Goal: Task Accomplishment & Management: Use online tool/utility

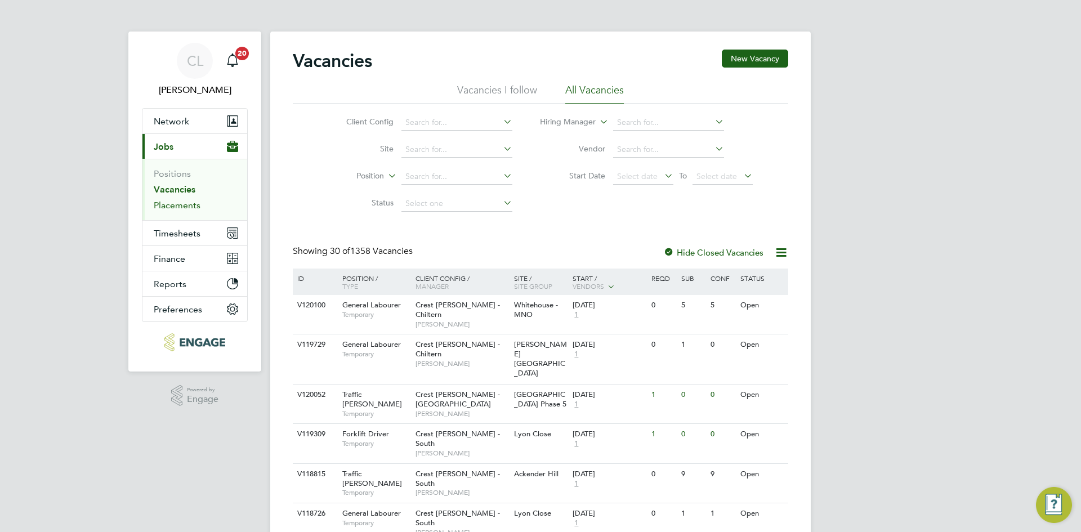
click at [178, 206] on link "Placements" at bounding box center [177, 205] width 47 height 11
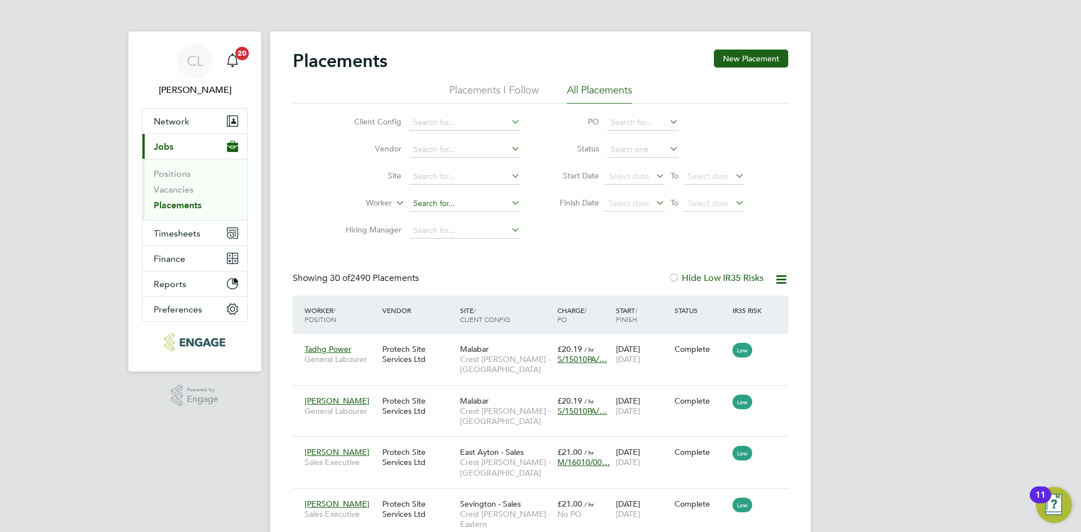
click at [461, 210] on input at bounding box center [464, 204] width 111 height 16
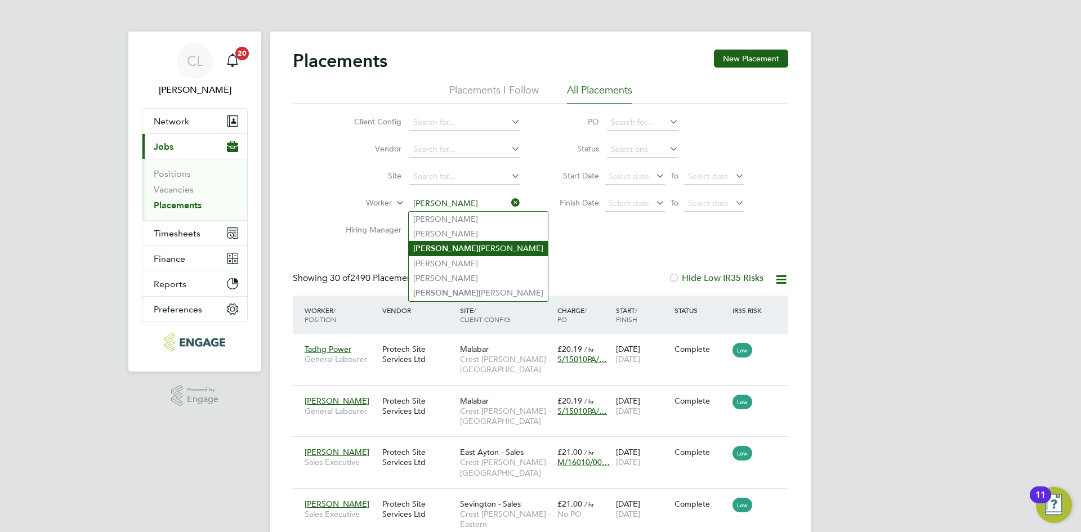
click at [466, 247] on li "[PERSON_NAME]" at bounding box center [478, 248] width 139 height 15
type input "[PERSON_NAME]"
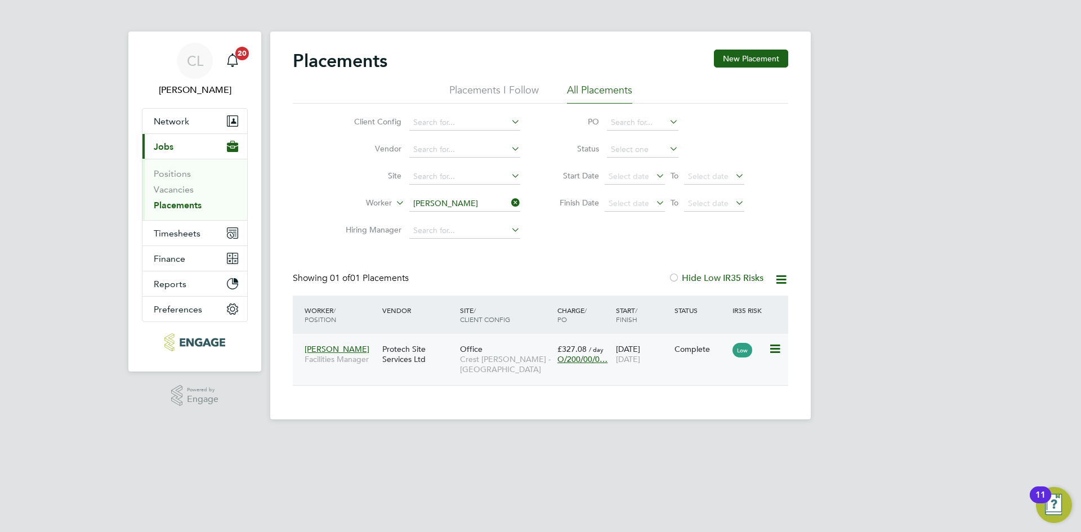
click at [573, 359] on span "O/200/00/0…" at bounding box center [583, 359] width 50 height 10
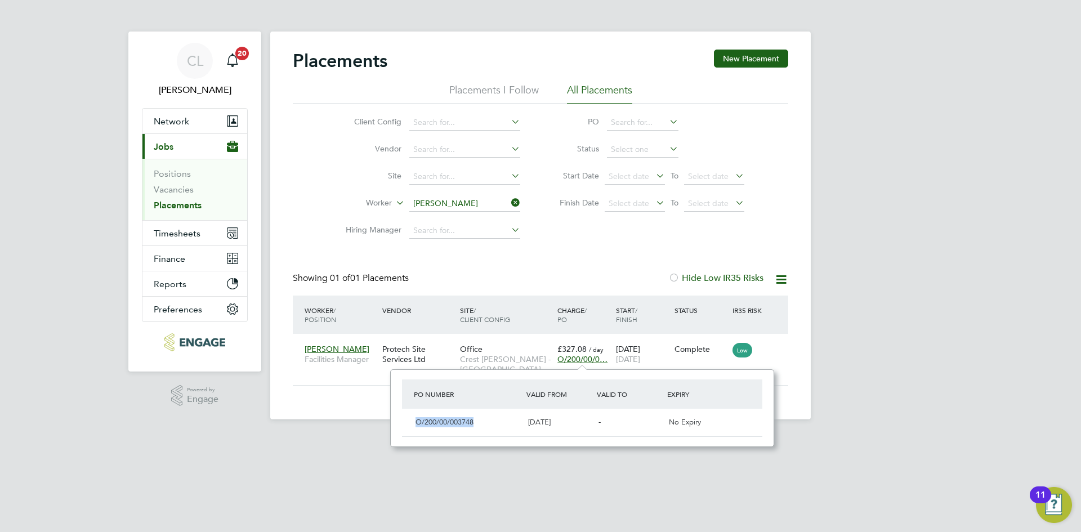
drag, startPoint x: 487, startPoint y: 425, endPoint x: 404, endPoint y: 421, distance: 82.9
click at [404, 421] on div "O/200/00/003748 [DATE] - No Expiry" at bounding box center [582, 423] width 360 height 28
copy span "O/200/00/003748"
click at [554, 296] on div "Worker / Position Vendor Site / Client Config Charge / PO Start / Finish Status…" at bounding box center [541, 315] width 496 height 38
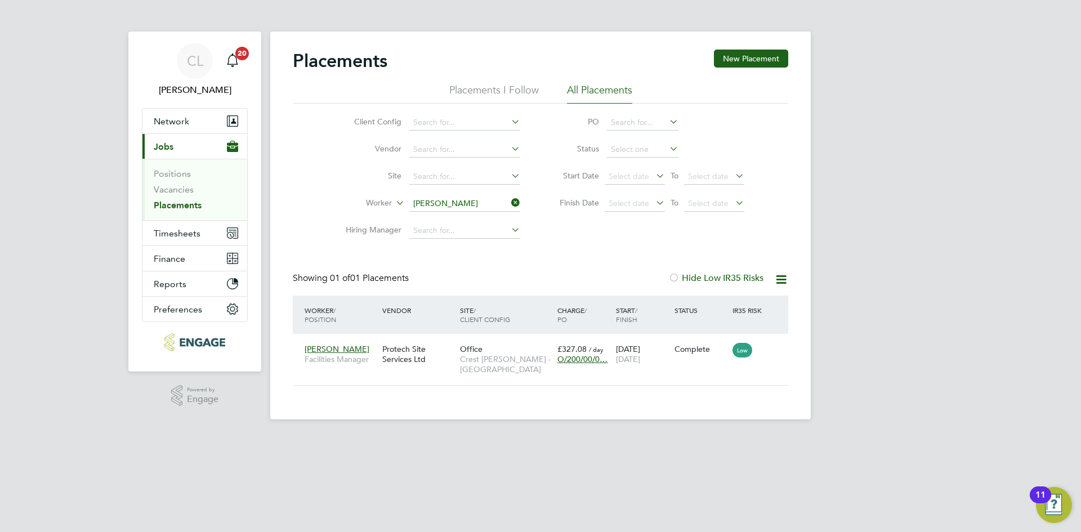
click at [509, 202] on icon at bounding box center [509, 203] width 0 height 16
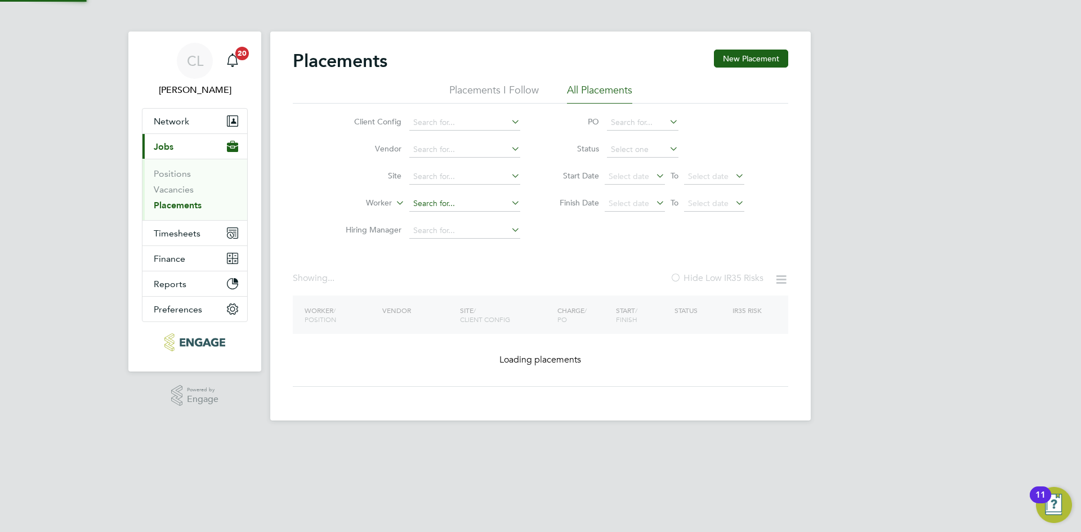
click at [449, 202] on input at bounding box center [464, 204] width 111 height 16
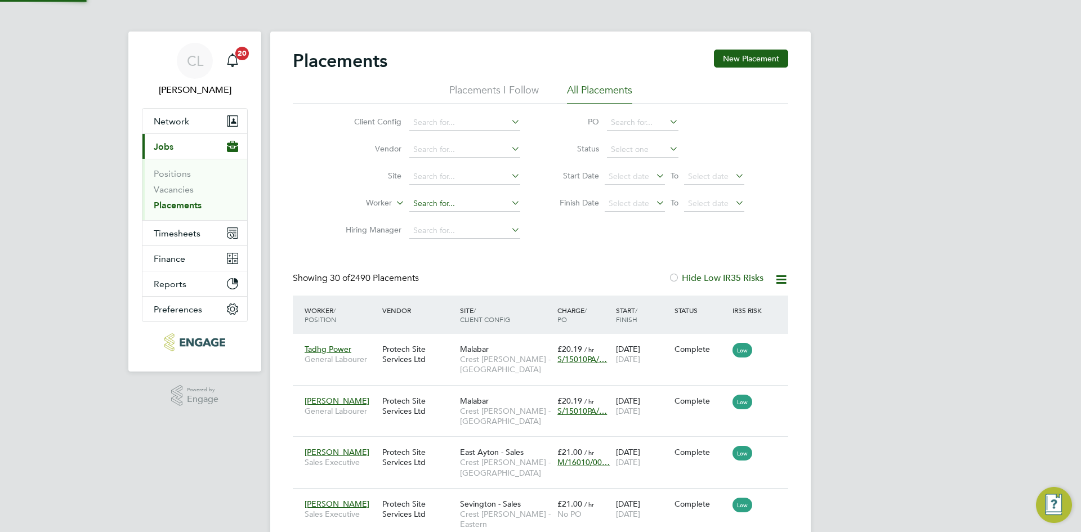
scroll to position [42, 98]
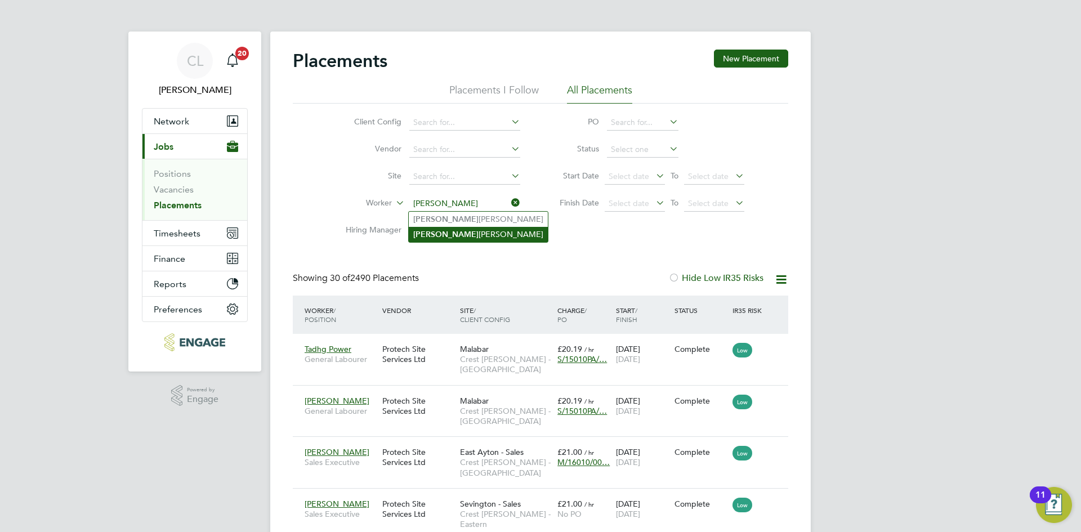
click at [453, 229] on li "[PERSON_NAME]" at bounding box center [478, 234] width 139 height 15
type input "[PERSON_NAME]"
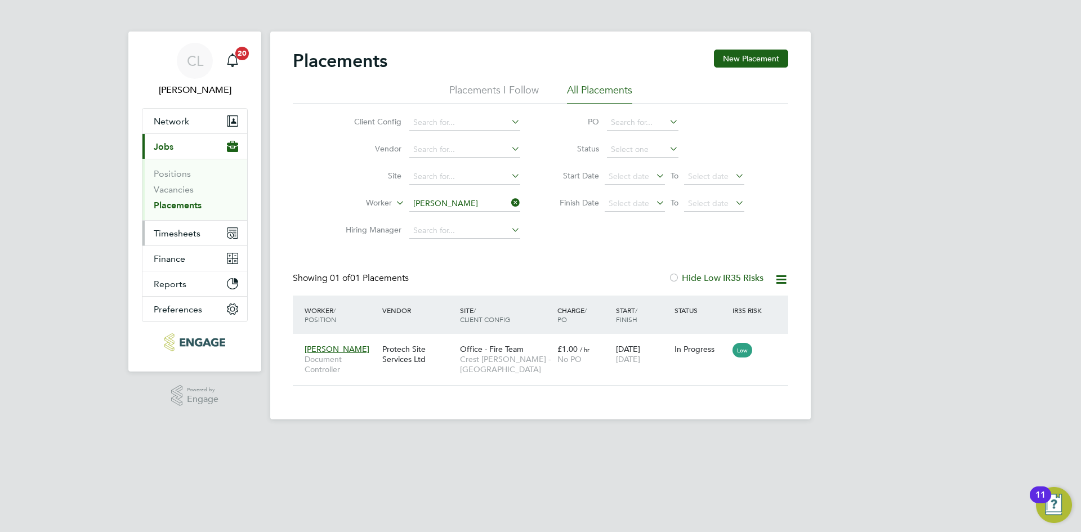
click at [186, 228] on span "Timesheets" at bounding box center [177, 233] width 47 height 11
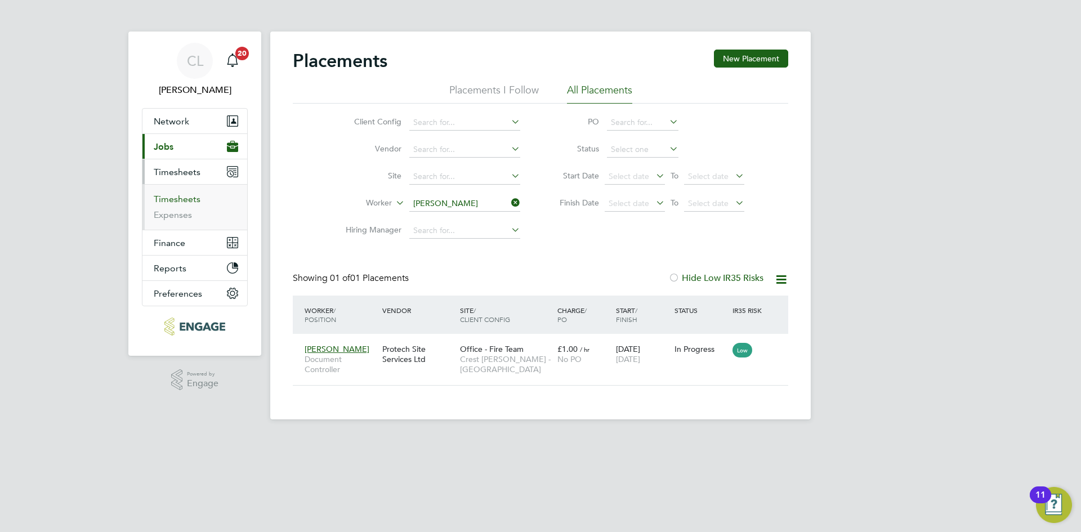
click at [191, 200] on link "Timesheets" at bounding box center [177, 199] width 47 height 11
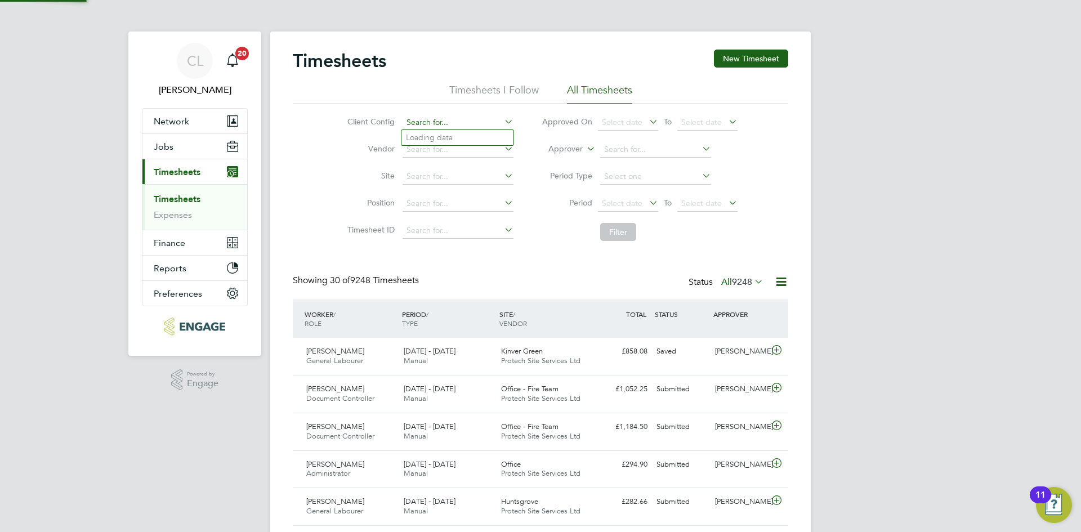
click at [417, 124] on input at bounding box center [458, 123] width 111 height 16
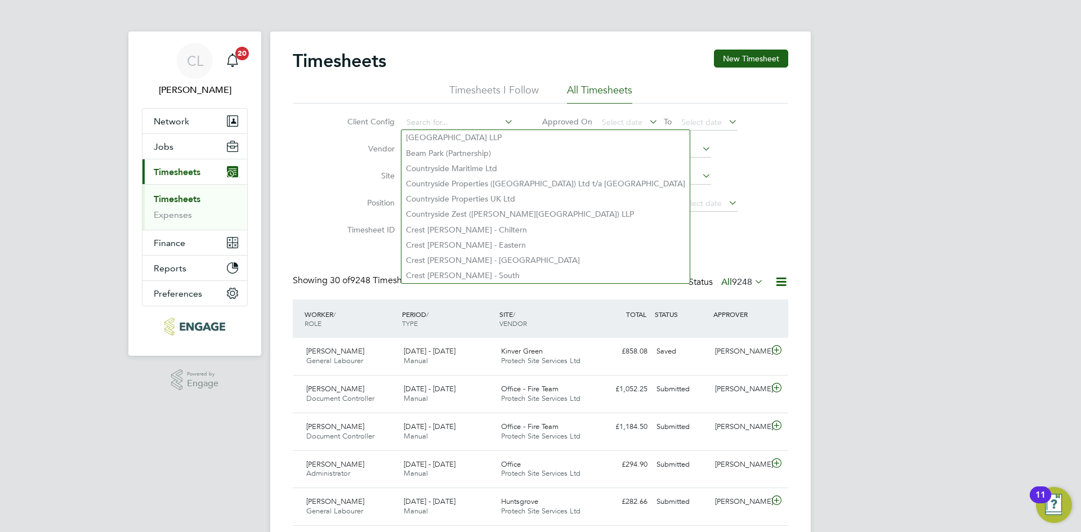
click at [340, 110] on li "Client Config" at bounding box center [429, 122] width 198 height 27
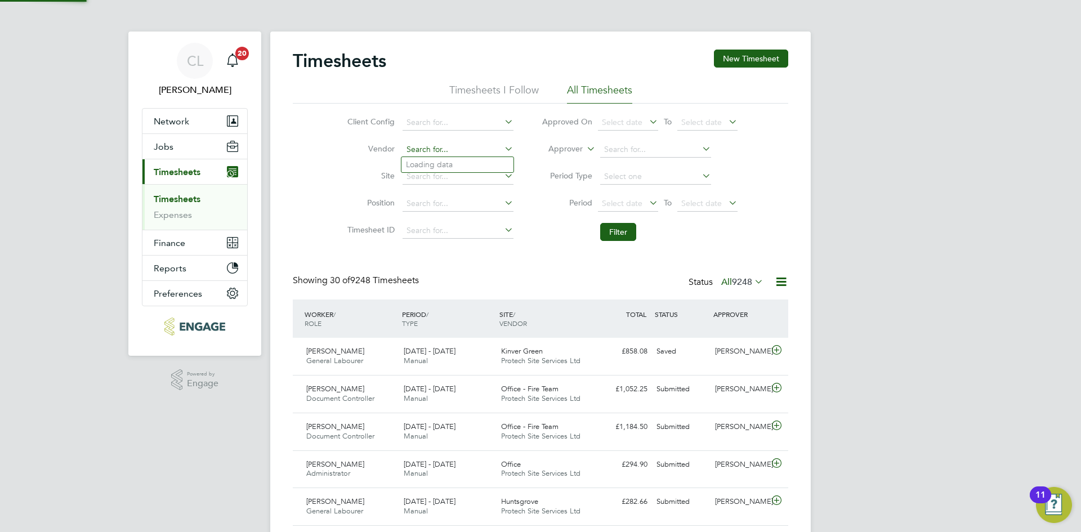
click at [446, 145] on input at bounding box center [458, 150] width 111 height 16
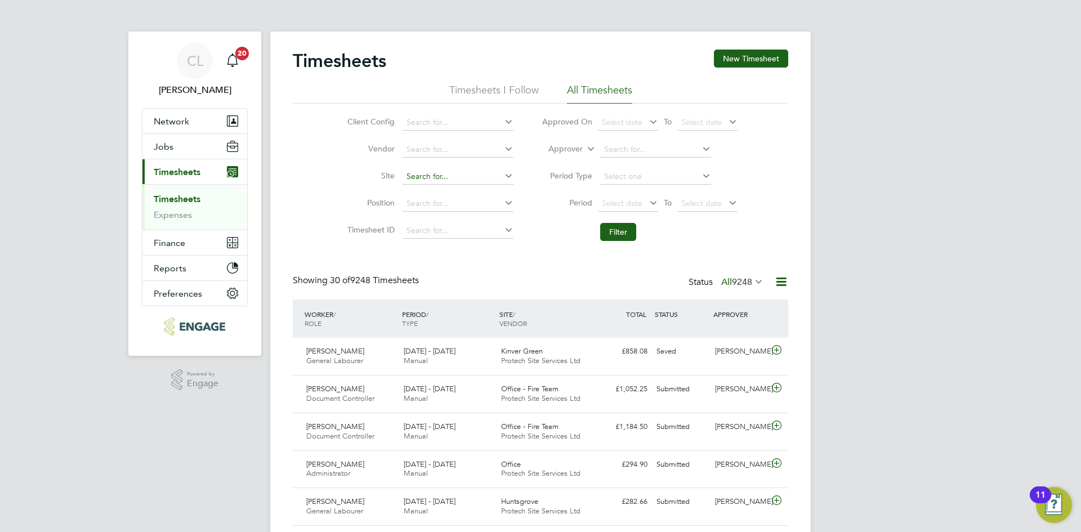
click at [452, 181] on input at bounding box center [458, 177] width 111 height 16
click at [215, 188] on ul "Timesheets Expenses" at bounding box center [194, 207] width 105 height 46
click at [408, 173] on input at bounding box center [458, 177] width 111 height 16
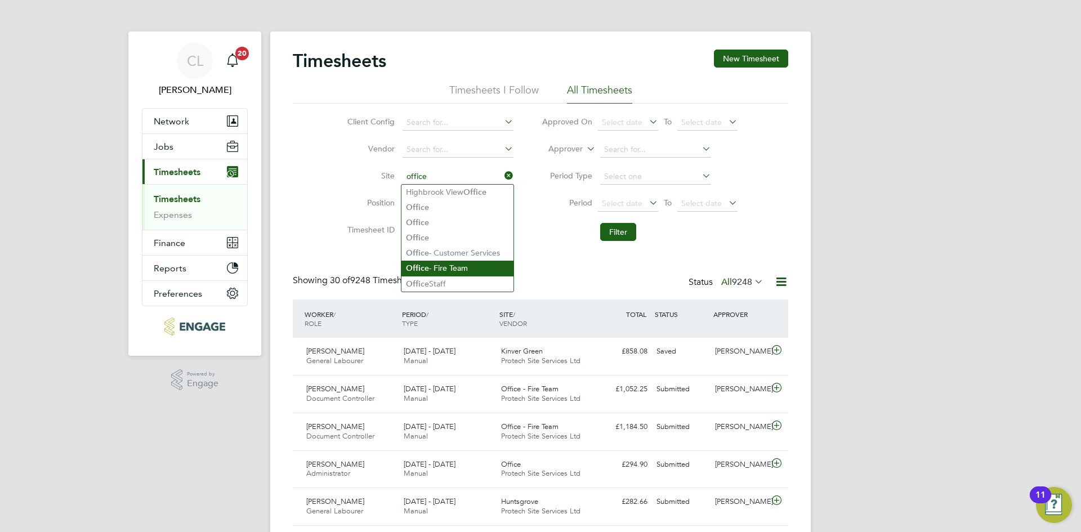
click at [469, 263] on li "Office - Fire Team" at bounding box center [458, 268] width 112 height 15
type input "Office - Fire Team"
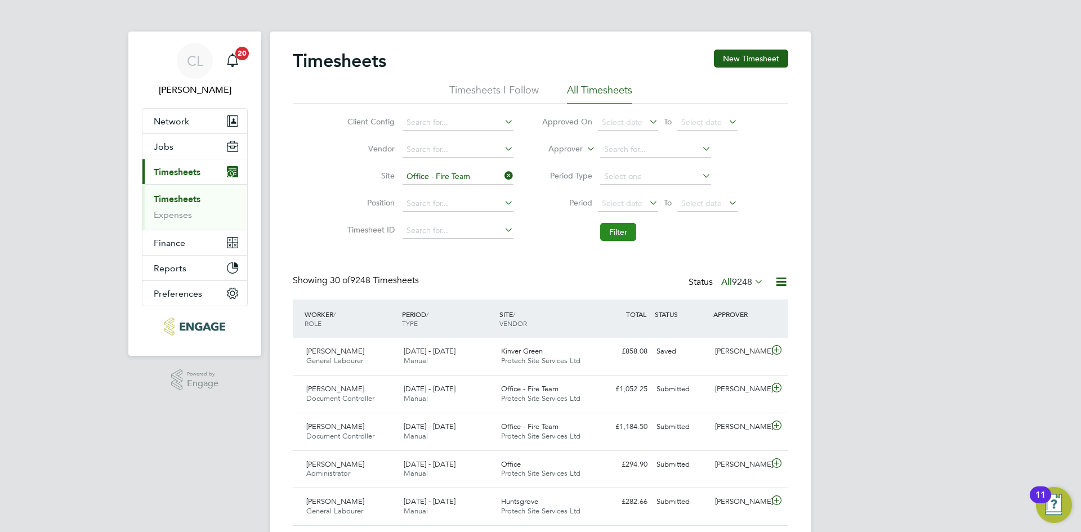
click at [619, 231] on button "Filter" at bounding box center [618, 232] width 36 height 18
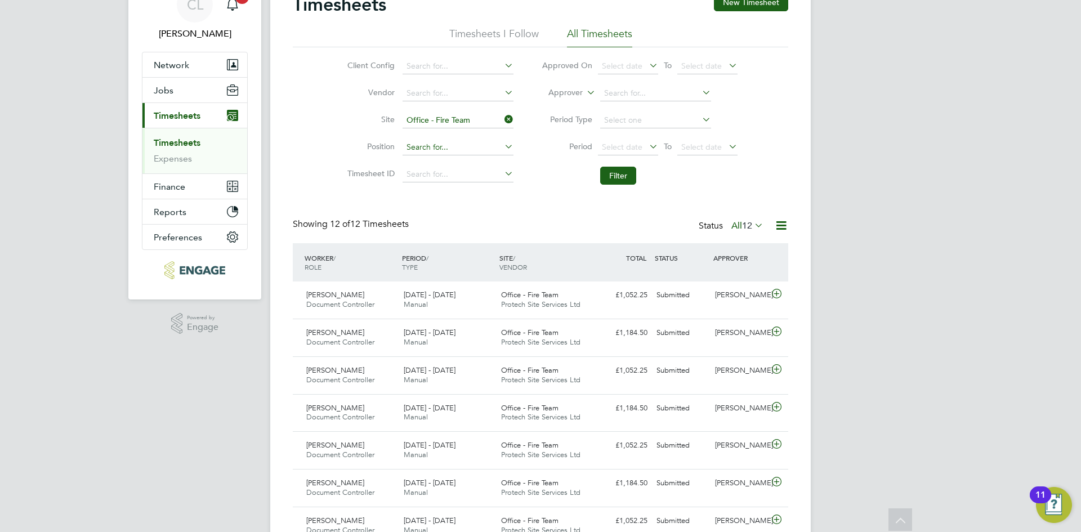
click at [448, 144] on input at bounding box center [458, 148] width 111 height 16
click at [484, 228] on div "Showing 12 of 12 Timesheets Status All 12" at bounding box center [541, 231] width 496 height 25
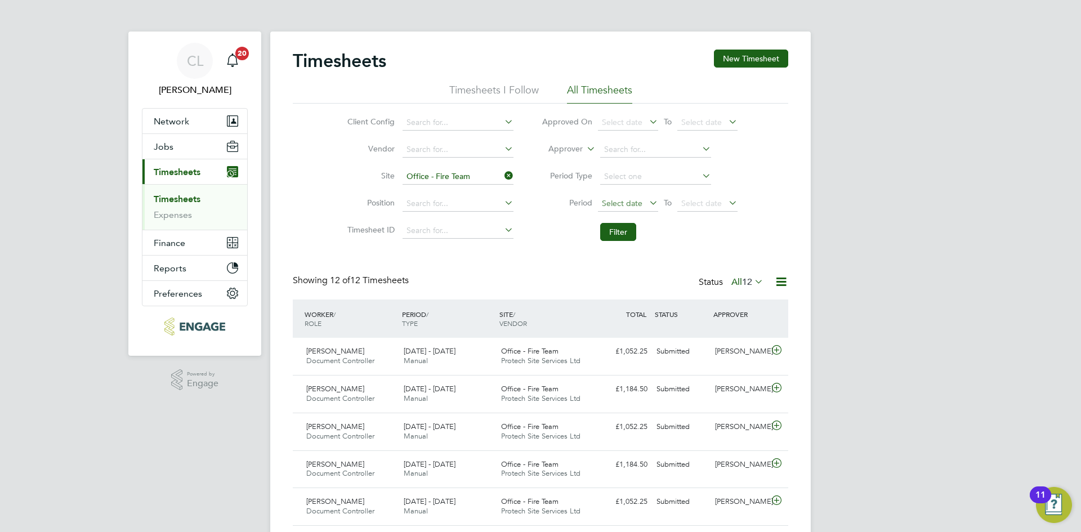
click at [626, 202] on span "Select date" at bounding box center [622, 203] width 41 height 10
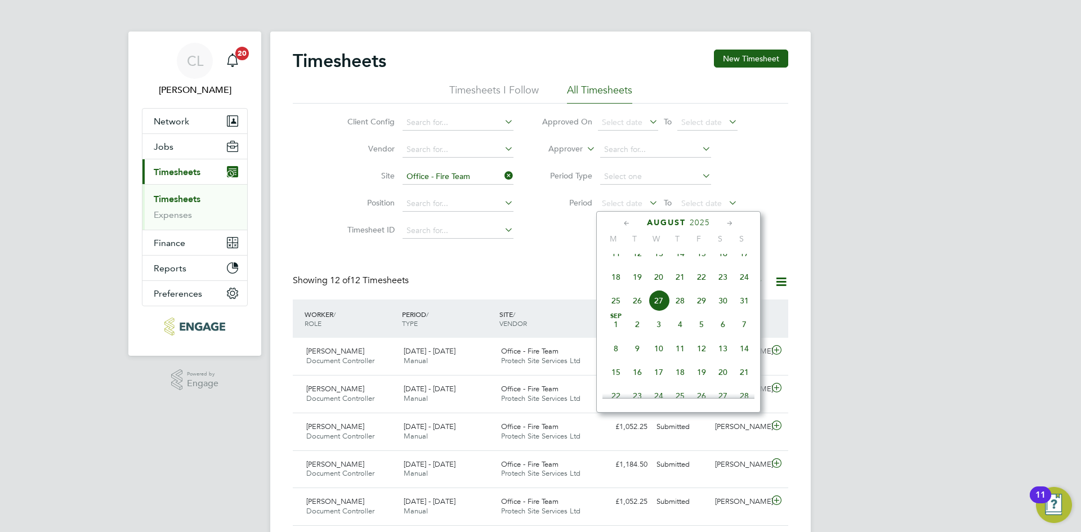
click at [631, 224] on icon at bounding box center [627, 223] width 11 height 12
click at [617, 284] on span "7" at bounding box center [615, 281] width 21 height 21
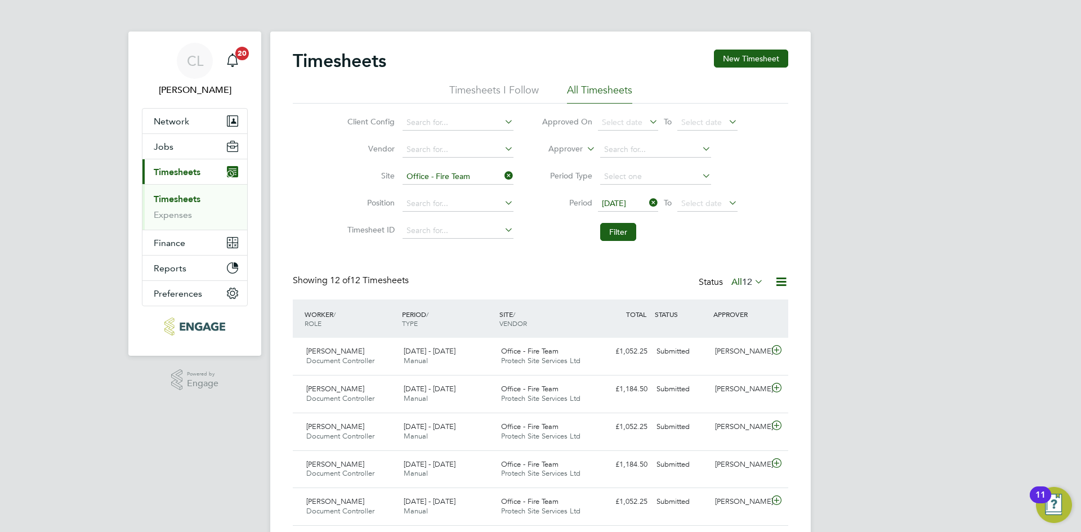
click at [726, 201] on icon at bounding box center [726, 203] width 0 height 16
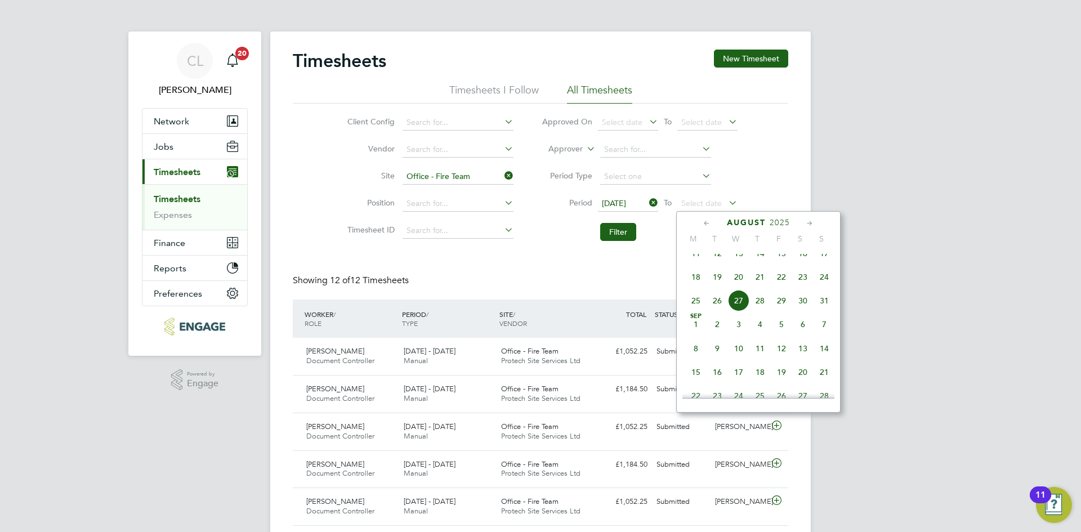
click at [702, 220] on icon at bounding box center [707, 223] width 11 height 12
click at [760, 359] on span "31" at bounding box center [760, 352] width 21 height 21
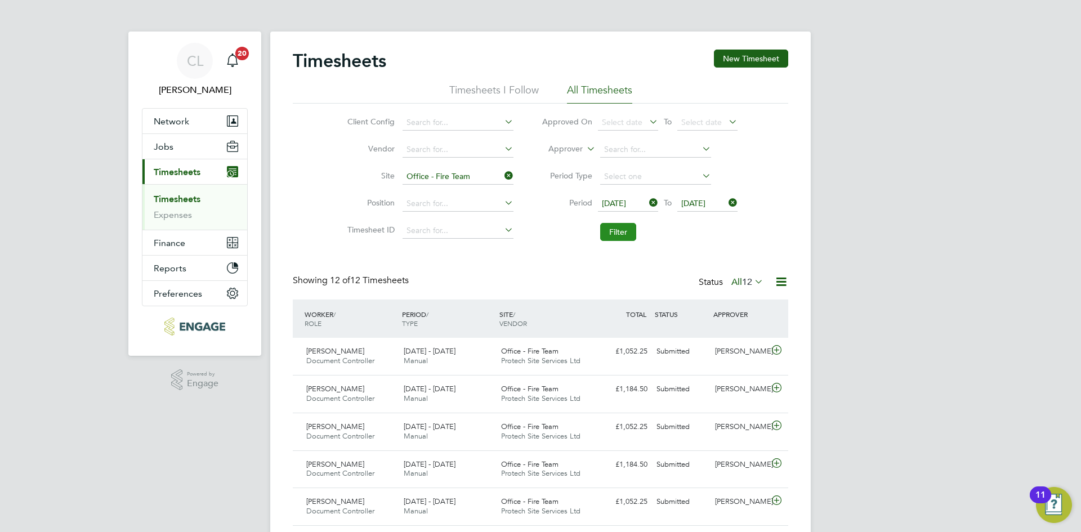
click at [613, 232] on button "Filter" at bounding box center [618, 232] width 36 height 18
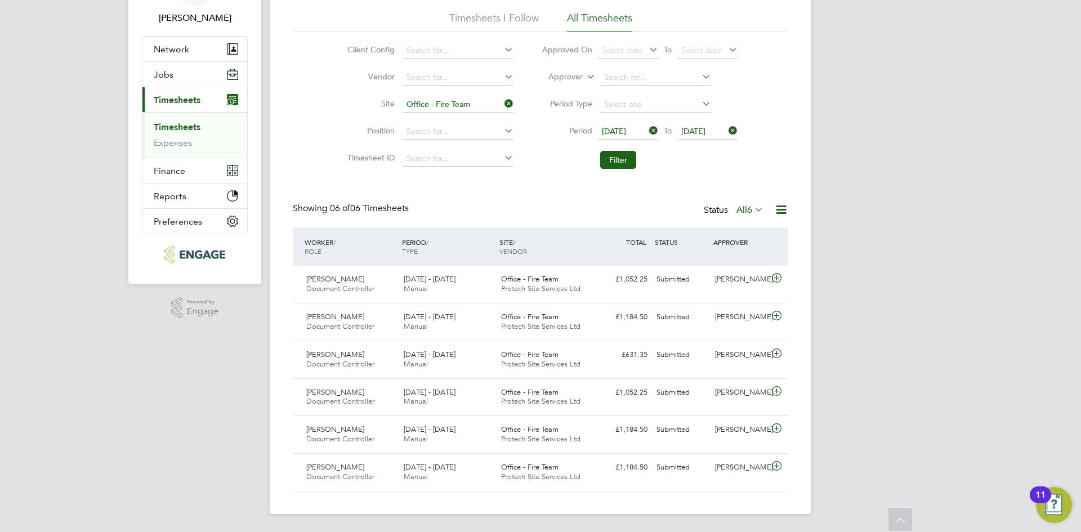
click at [726, 131] on icon at bounding box center [726, 131] width 0 height 16
click at [704, 123] on li "Period [DATE] To Select date" at bounding box center [640, 131] width 224 height 27
click at [708, 130] on span "Select date" at bounding box center [701, 131] width 41 height 10
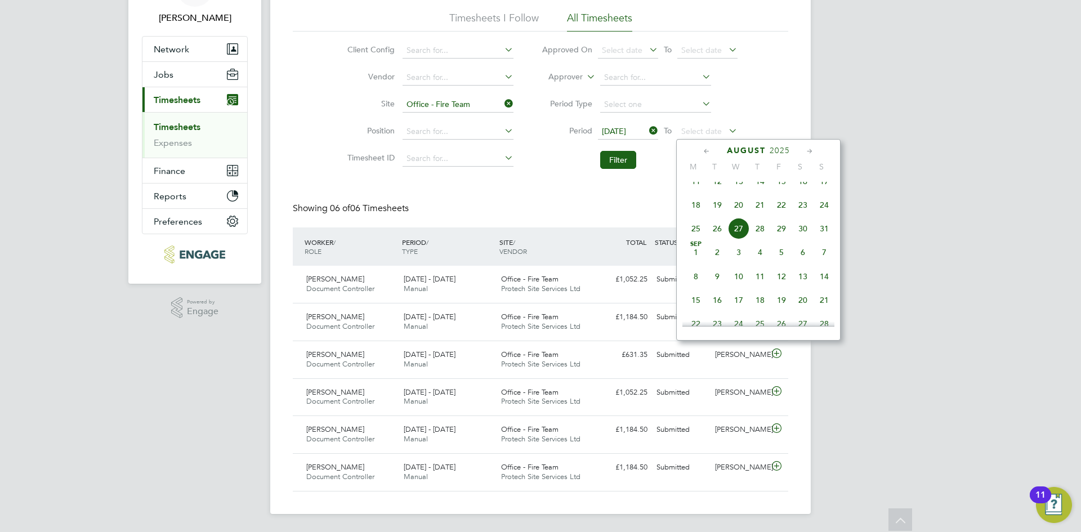
click at [818, 215] on span "24" at bounding box center [824, 204] width 21 height 21
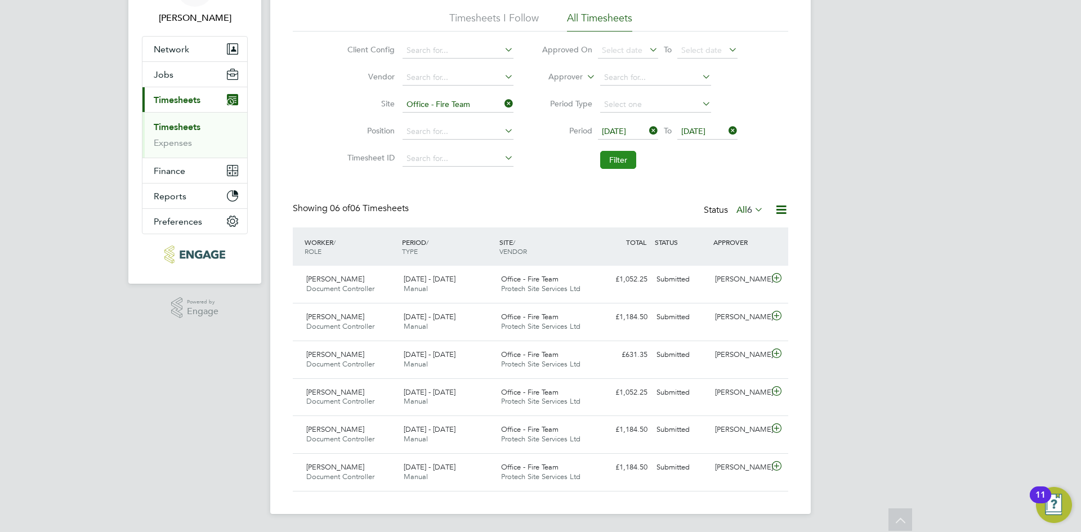
click at [623, 164] on button "Filter" at bounding box center [618, 160] width 36 height 18
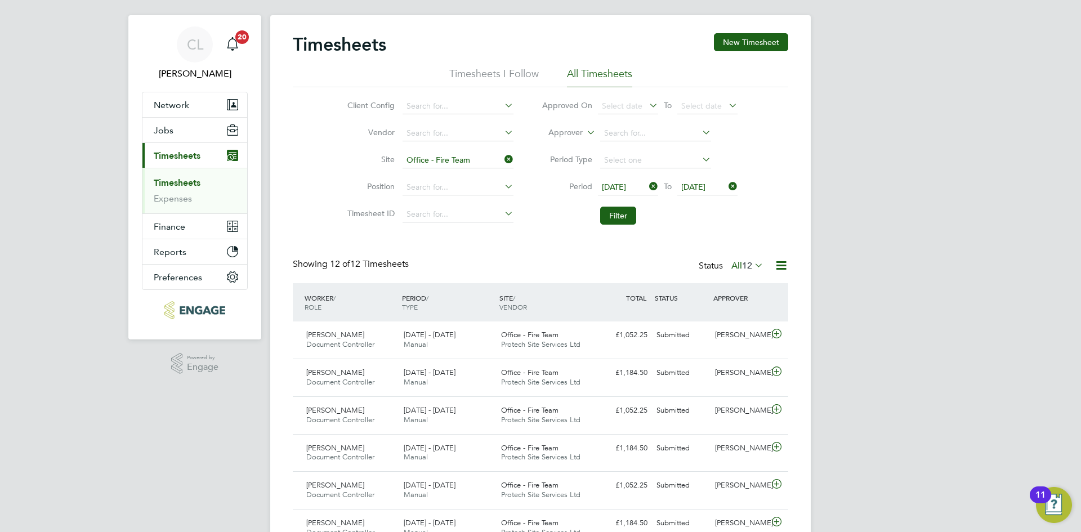
click at [705, 187] on span "[DATE]" at bounding box center [693, 187] width 24 height 10
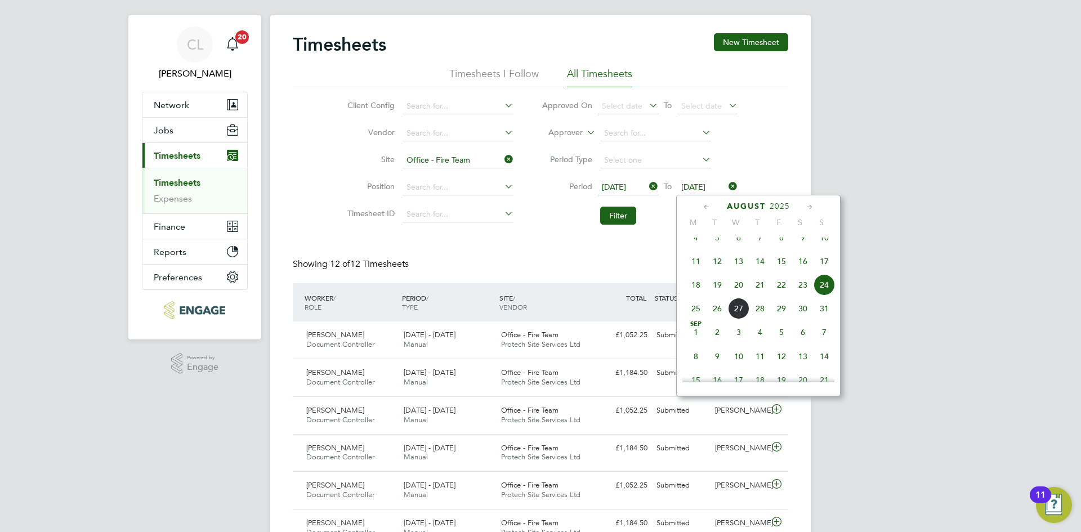
click at [714, 205] on div "[DATE]" at bounding box center [759, 206] width 152 height 11
click at [705, 206] on icon at bounding box center [707, 207] width 11 height 12
click at [821, 322] on span "27" at bounding box center [824, 312] width 21 height 21
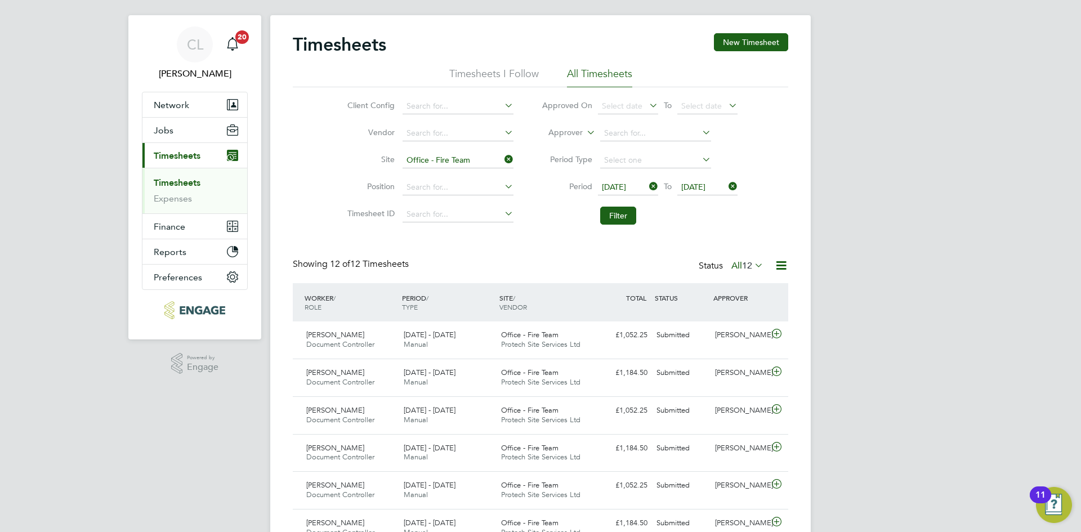
drag, startPoint x: 616, startPoint y: 211, endPoint x: 613, endPoint y: 216, distance: 6.1
click at [616, 211] on button "Filter" at bounding box center [618, 216] width 36 height 18
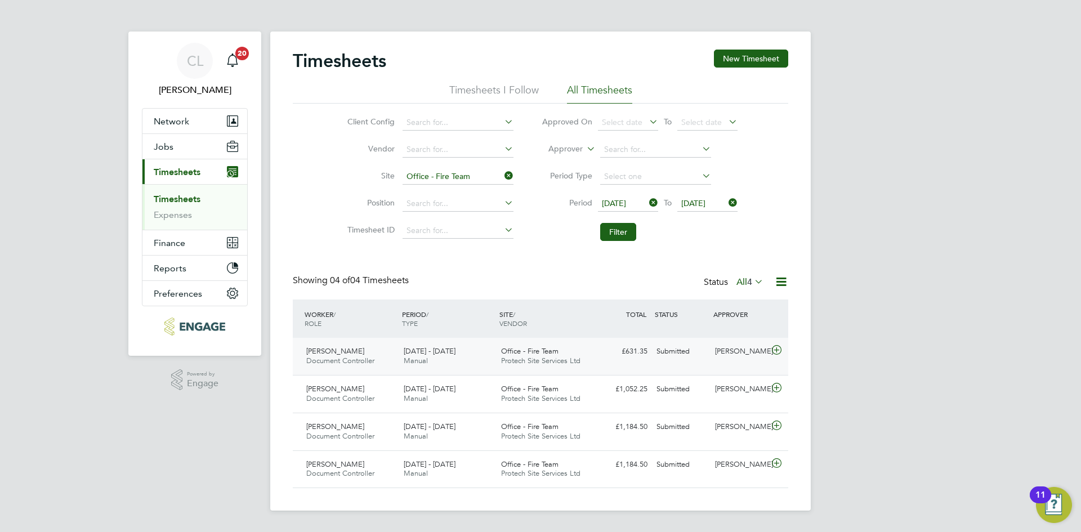
click at [772, 351] on icon at bounding box center [777, 350] width 14 height 9
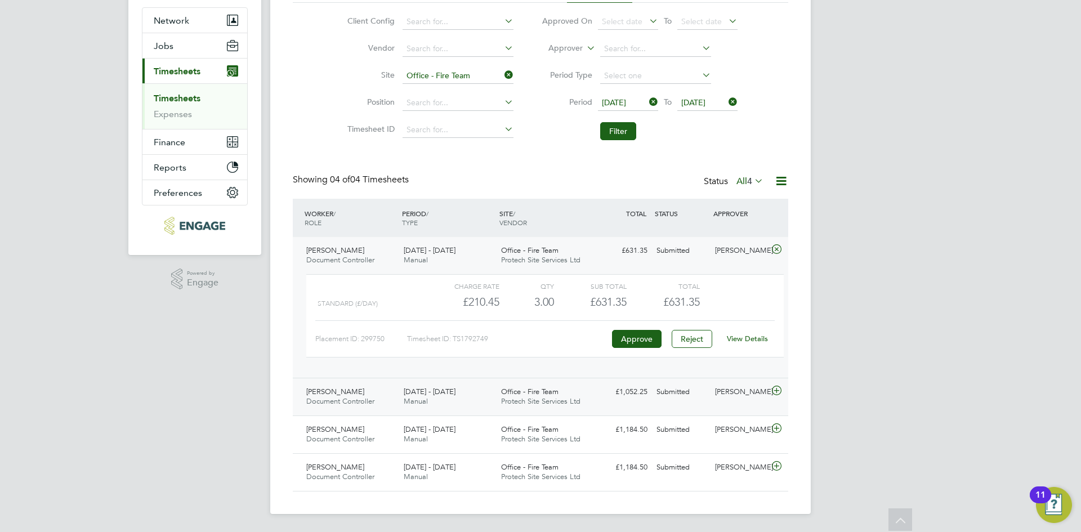
click at [783, 389] on icon at bounding box center [777, 390] width 14 height 9
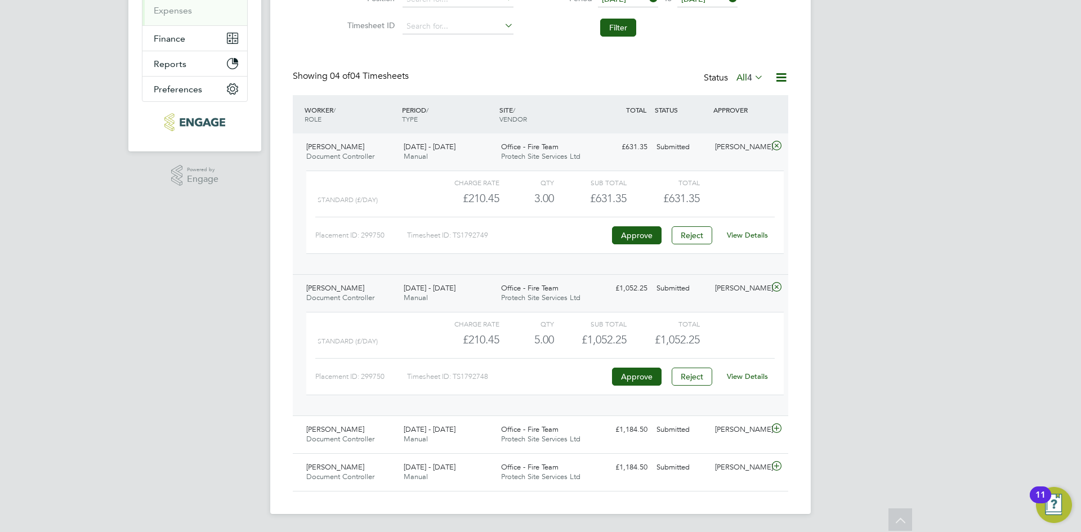
click at [775, 148] on icon at bounding box center [777, 145] width 14 height 9
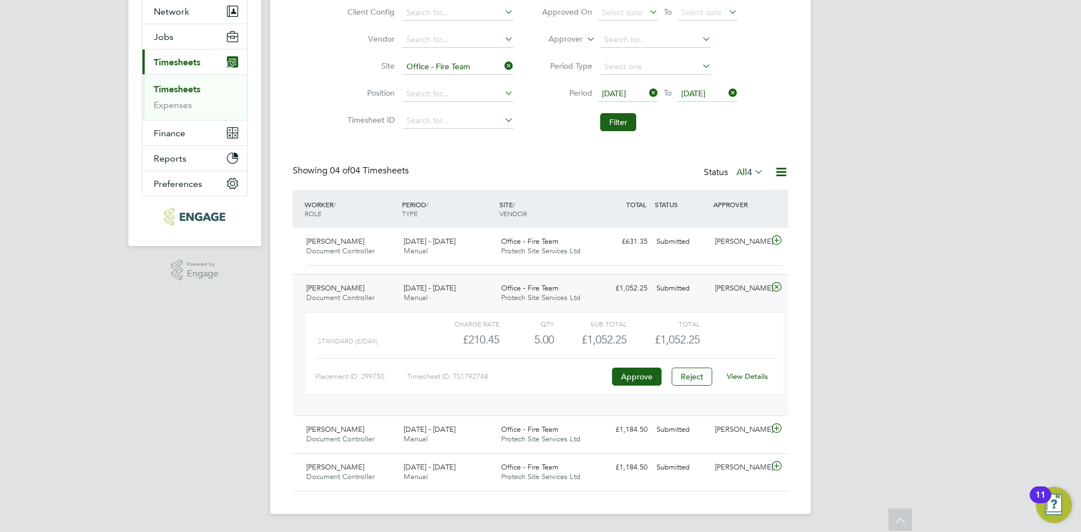
scroll to position [101, 0]
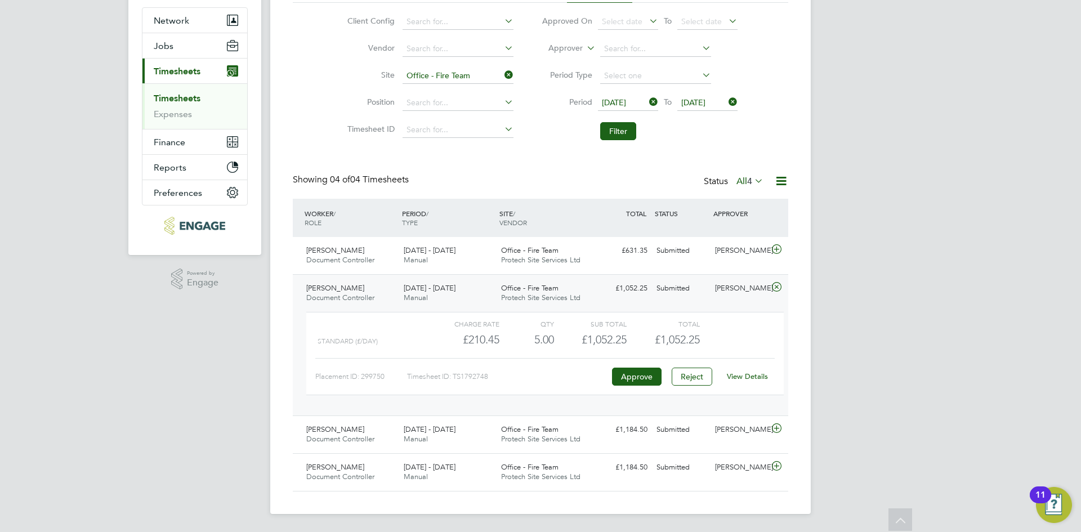
click at [774, 284] on icon at bounding box center [777, 287] width 14 height 9
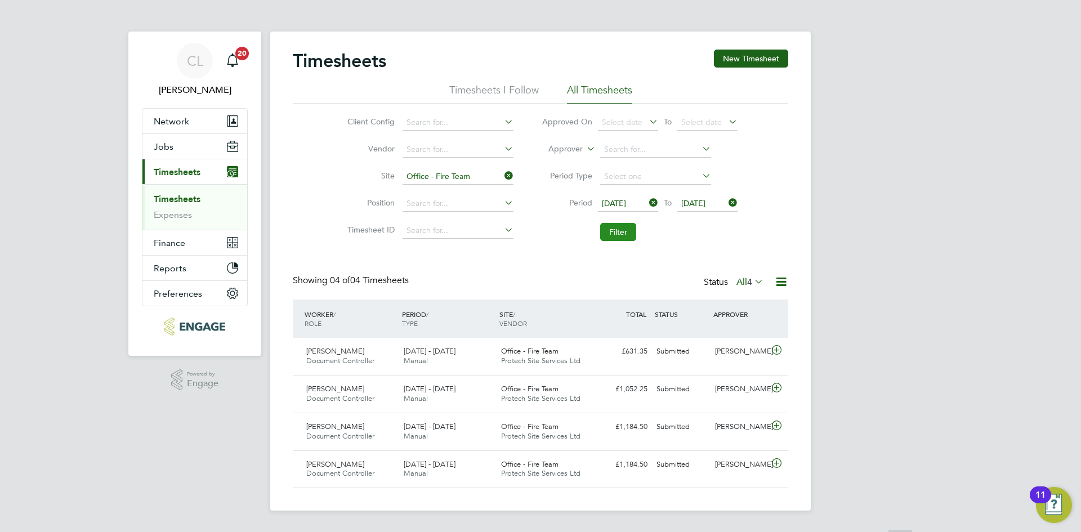
scroll to position [0, 0]
click at [778, 427] on icon at bounding box center [777, 425] width 14 height 9
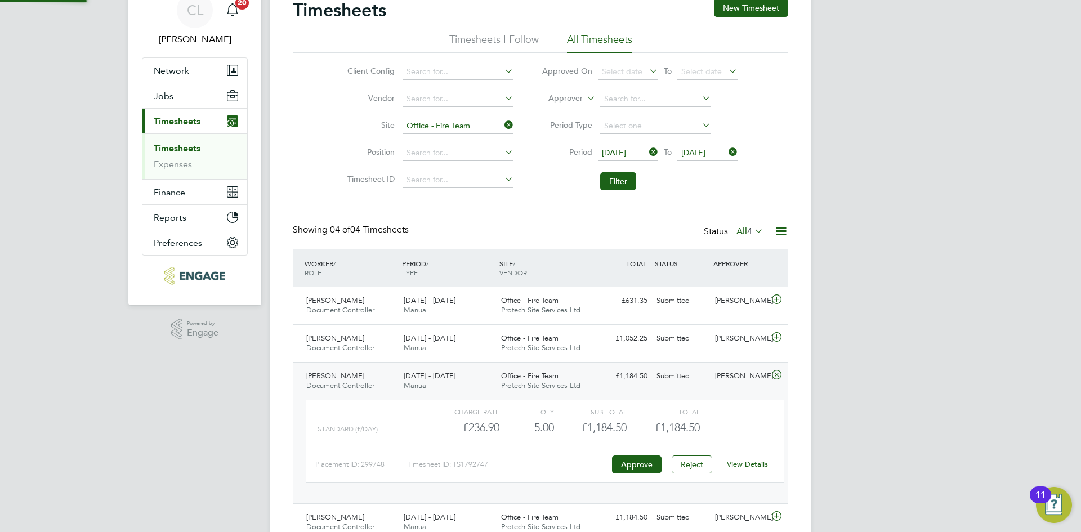
scroll to position [101, 0]
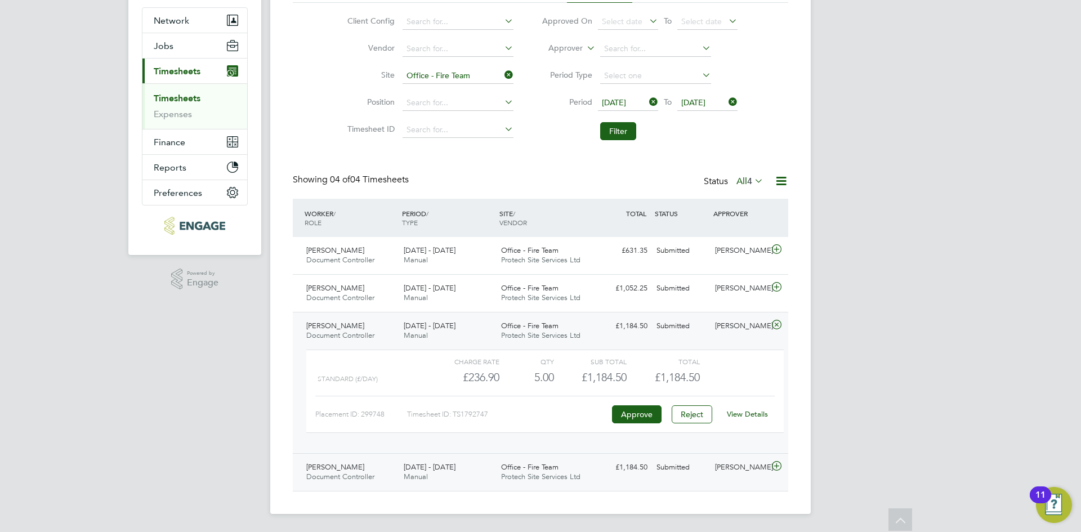
click at [776, 470] on icon at bounding box center [777, 466] width 14 height 9
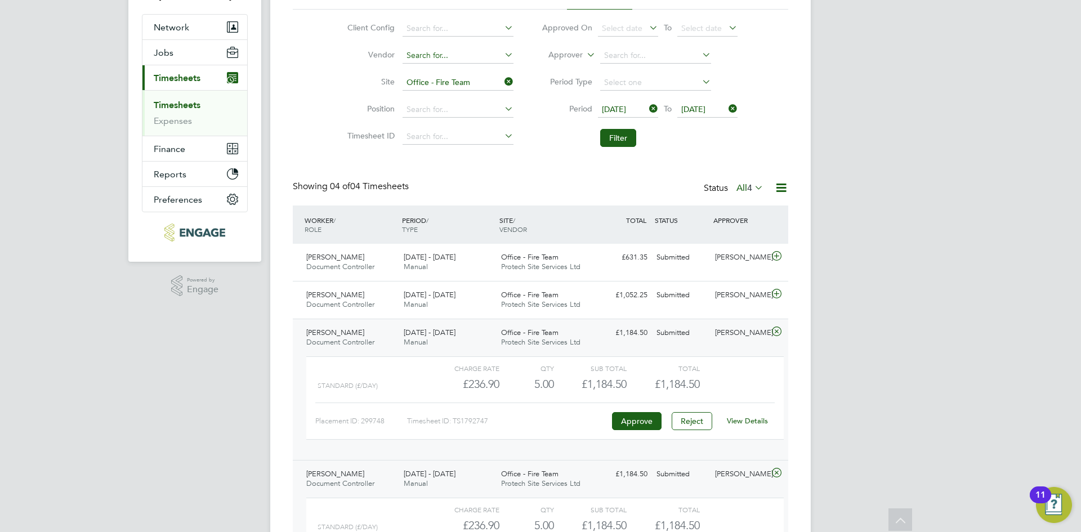
scroll to position [0, 0]
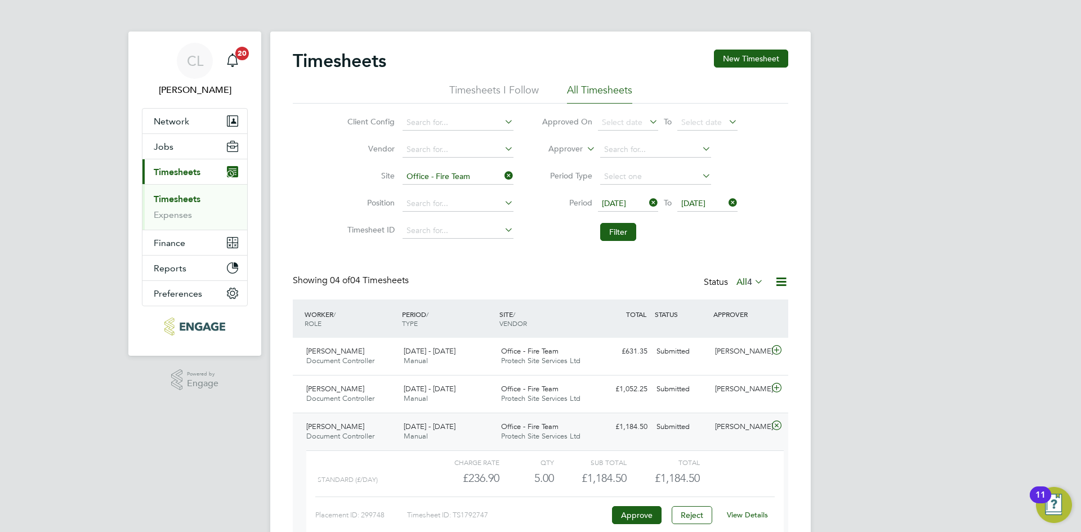
click at [514, 176] on li "Site Office - Fire Team" at bounding box center [429, 176] width 198 height 27
click at [499, 174] on input at bounding box center [458, 177] width 111 height 16
click at [647, 207] on icon at bounding box center [647, 203] width 0 height 16
click at [726, 206] on icon at bounding box center [726, 203] width 0 height 16
click at [445, 174] on input at bounding box center [458, 177] width 111 height 16
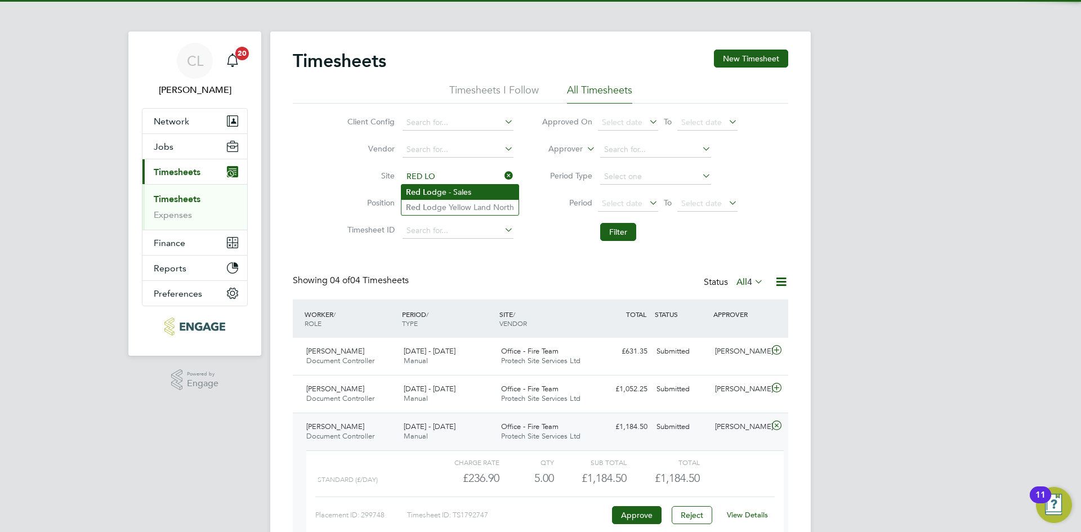
click at [490, 189] on li "Red Lo dge - Sales" at bounding box center [460, 192] width 117 height 15
type input "Red Lodge - Sales"
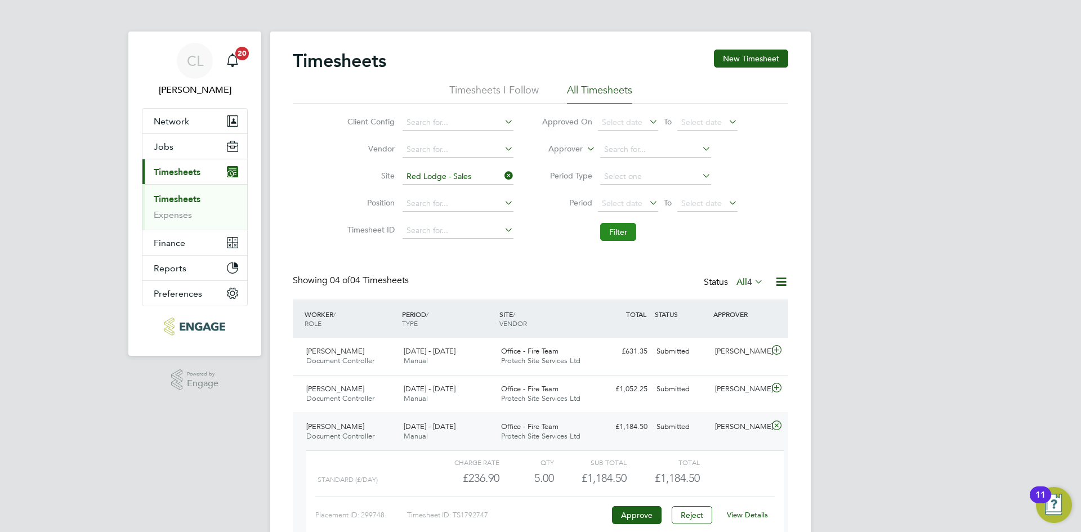
click at [622, 230] on button "Filter" at bounding box center [618, 232] width 36 height 18
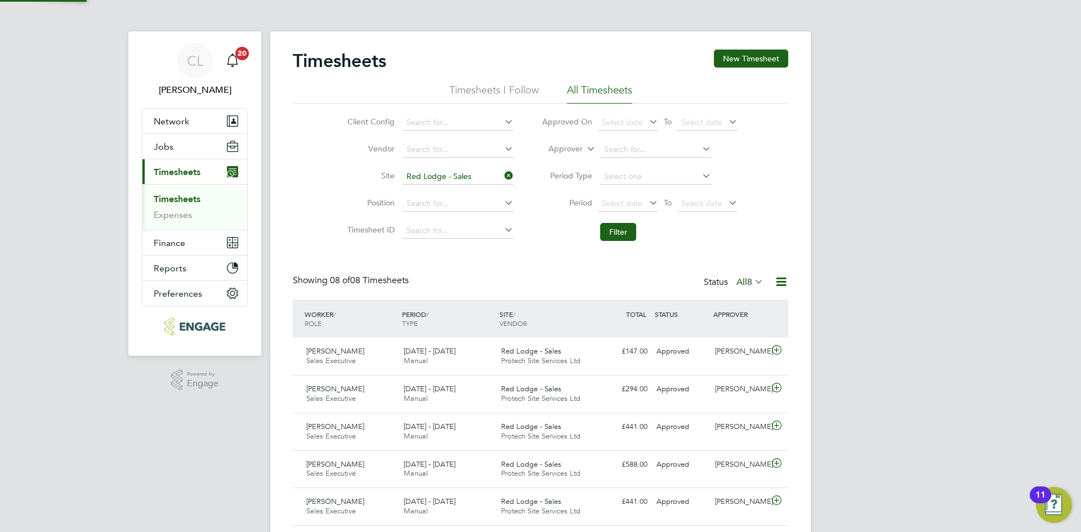
scroll to position [29, 98]
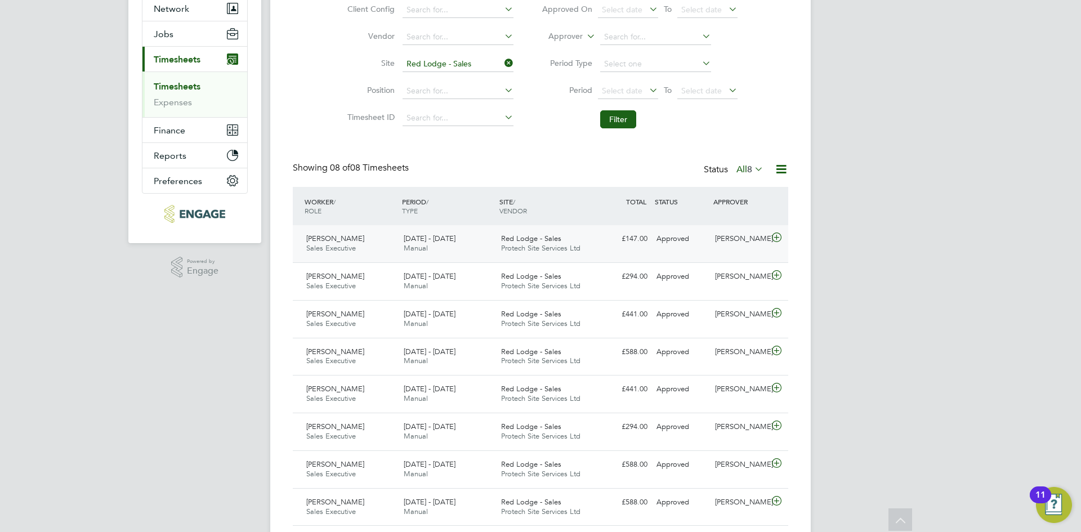
click at [327, 240] on span "[PERSON_NAME]" at bounding box center [335, 239] width 58 height 10
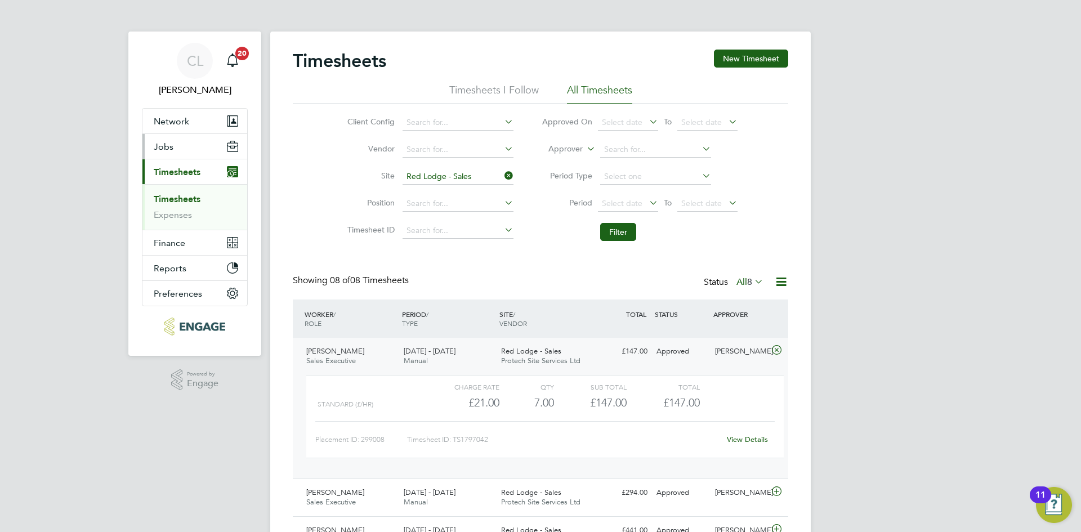
click at [177, 147] on button "Jobs" at bounding box center [194, 146] width 105 height 25
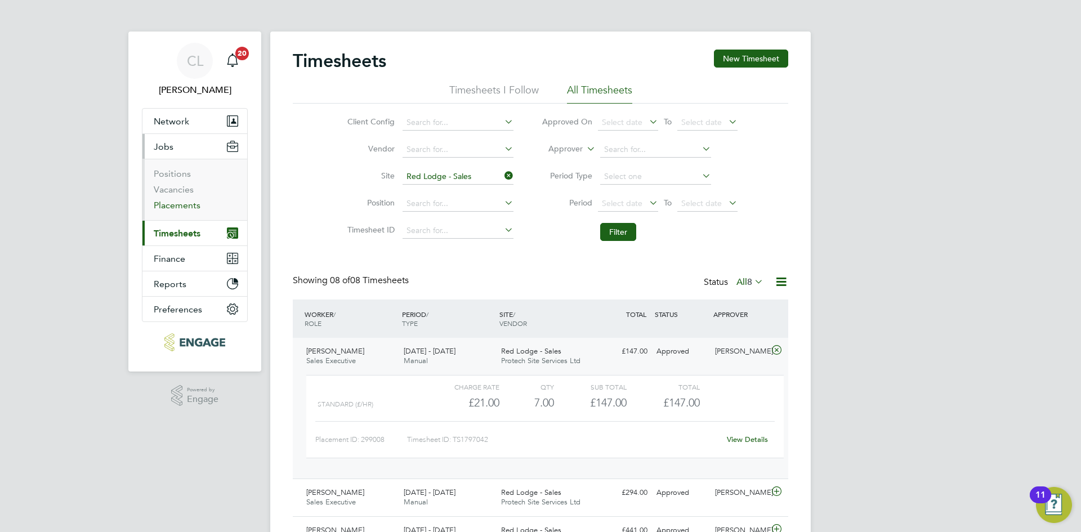
click at [169, 202] on link "Placements" at bounding box center [177, 205] width 47 height 11
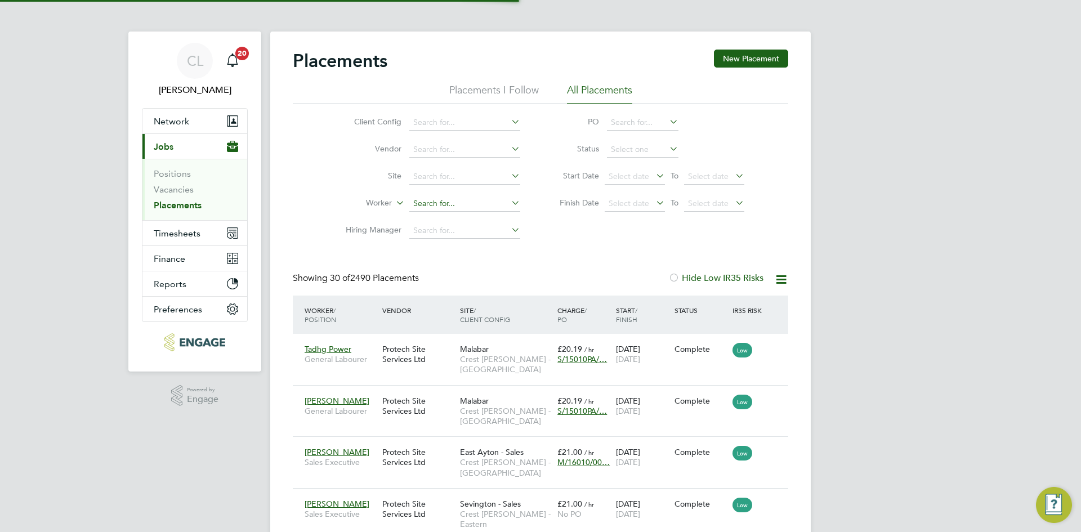
click at [435, 203] on input at bounding box center [464, 204] width 111 height 16
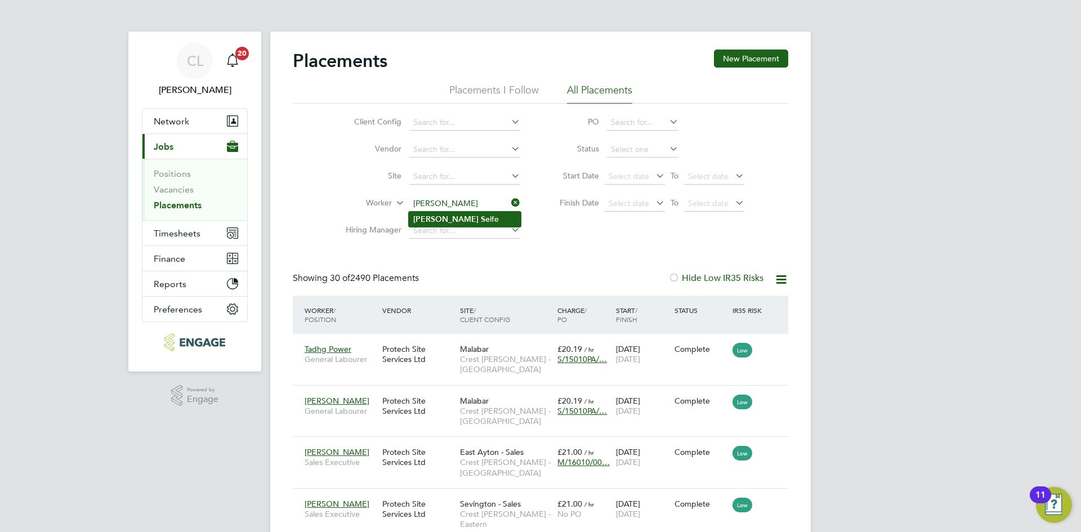
click at [482, 221] on li "[PERSON_NAME] lfe" at bounding box center [465, 219] width 112 height 15
type input "[PERSON_NAME]"
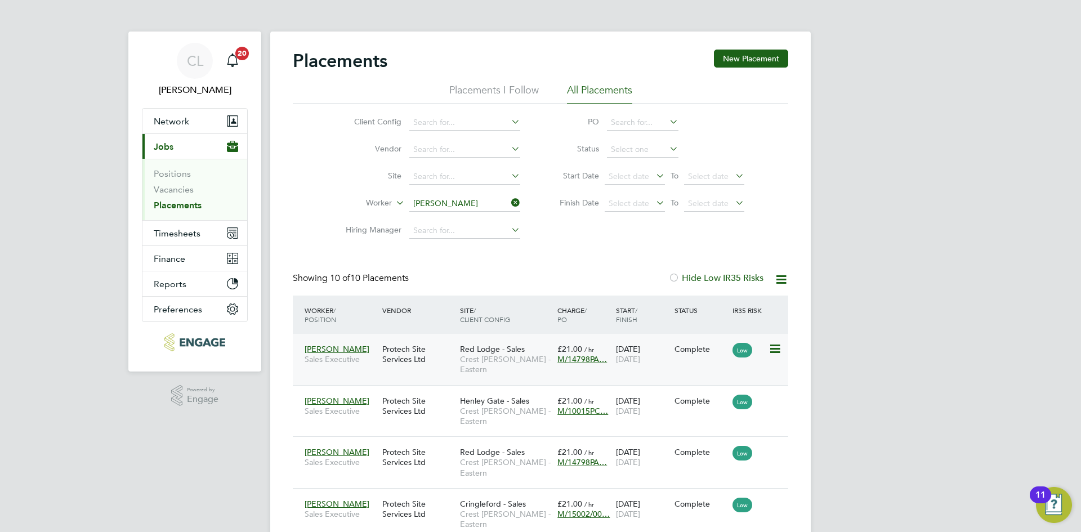
click at [574, 362] on span "M/14798PA…" at bounding box center [583, 359] width 50 height 10
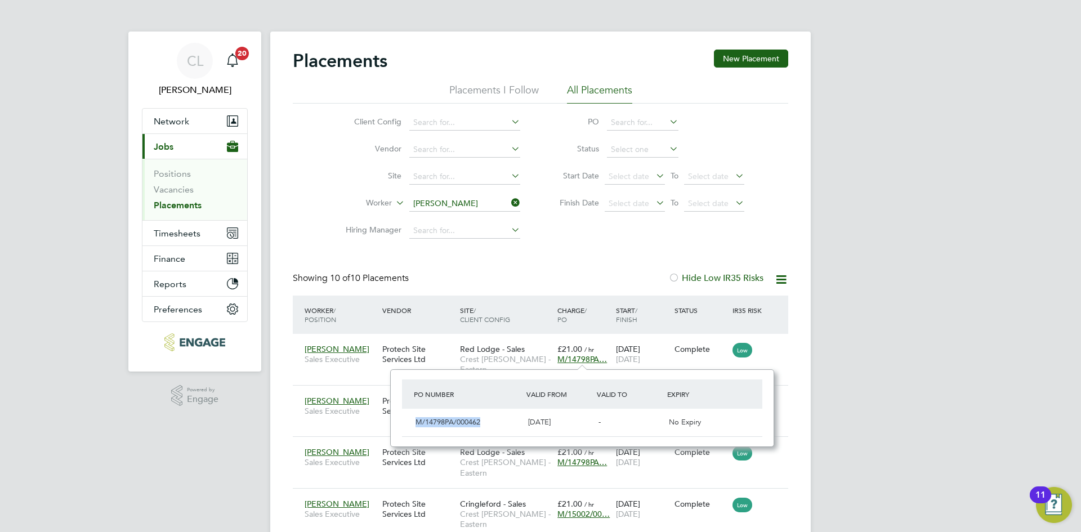
drag, startPoint x: 482, startPoint y: 423, endPoint x: 416, endPoint y: 424, distance: 65.9
click at [416, 424] on div "M/14798PA/000462" at bounding box center [467, 422] width 113 height 19
copy span "M/14798PA/000462"
click at [509, 203] on icon at bounding box center [509, 203] width 0 height 16
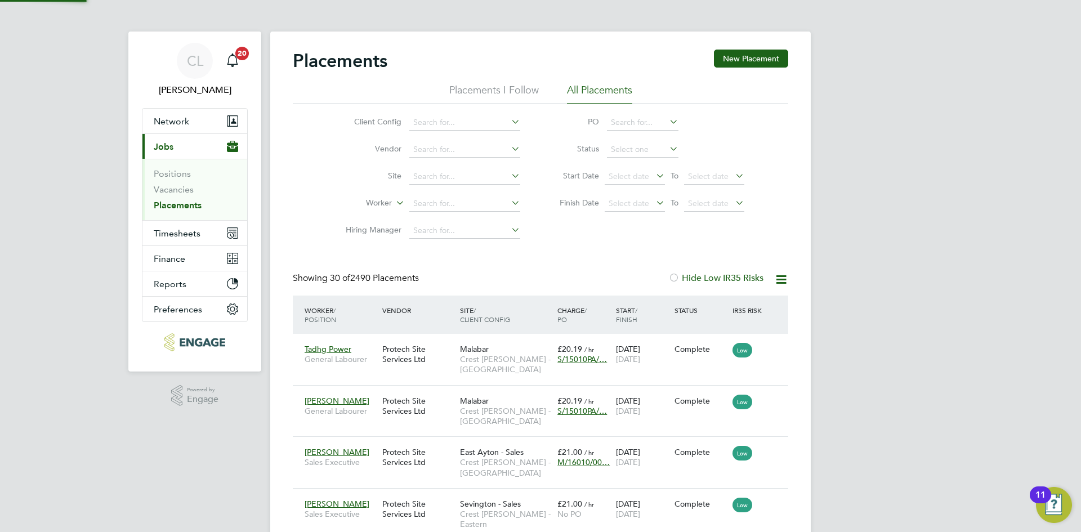
scroll to position [42, 98]
click at [180, 237] on span "Timesheets" at bounding box center [177, 233] width 47 height 11
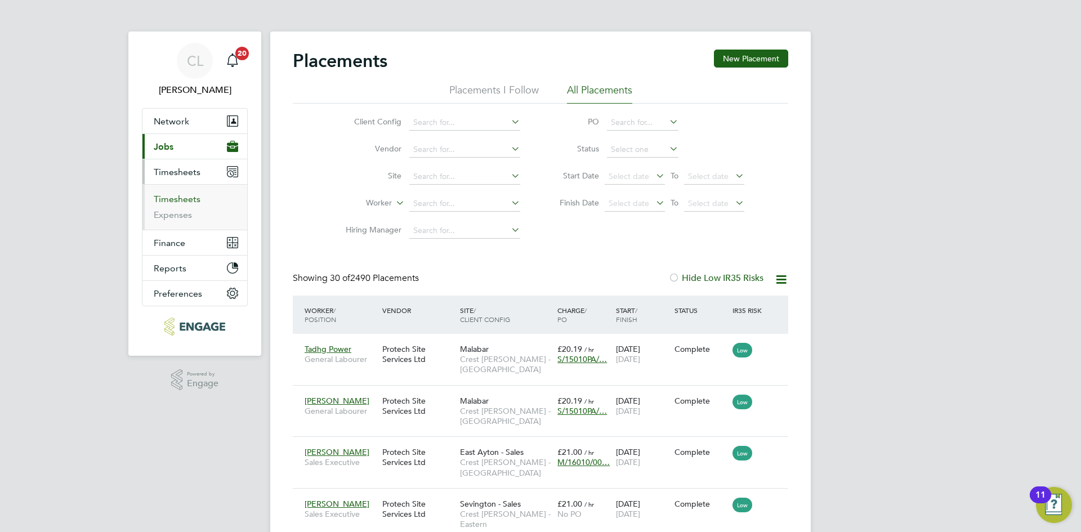
click at [176, 202] on link "Timesheets" at bounding box center [177, 199] width 47 height 11
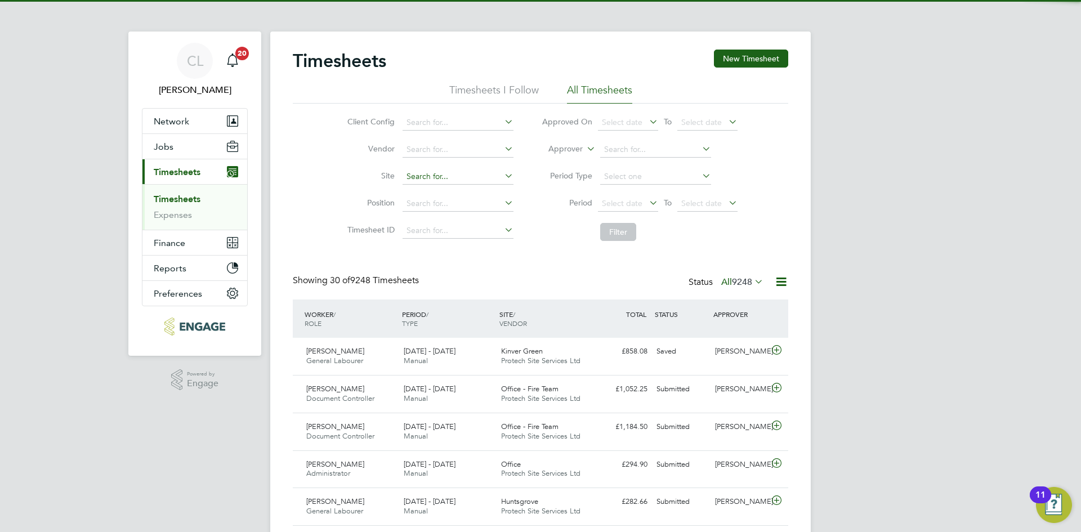
click at [442, 175] on input at bounding box center [458, 177] width 111 height 16
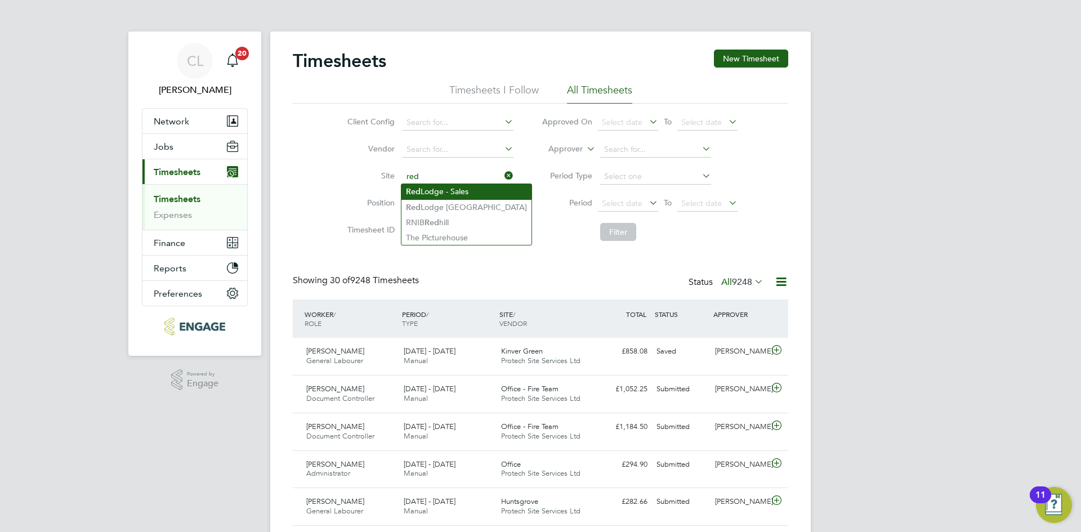
click at [466, 187] on li "Red Lodge - Sales" at bounding box center [467, 191] width 130 height 15
type input "Red Lodge - Sales"
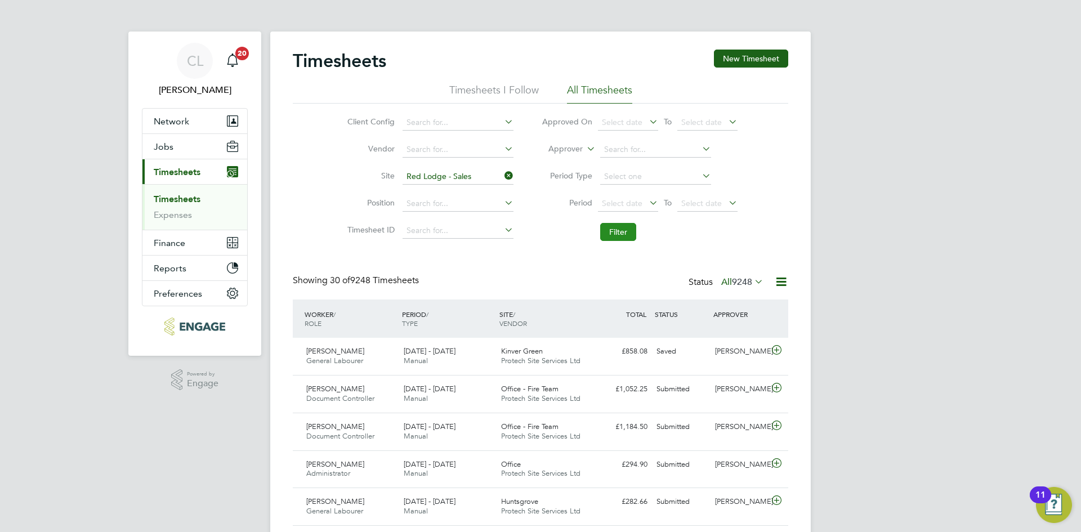
click at [619, 229] on button "Filter" at bounding box center [618, 232] width 36 height 18
click at [636, 199] on span "Select date" at bounding box center [622, 203] width 41 height 10
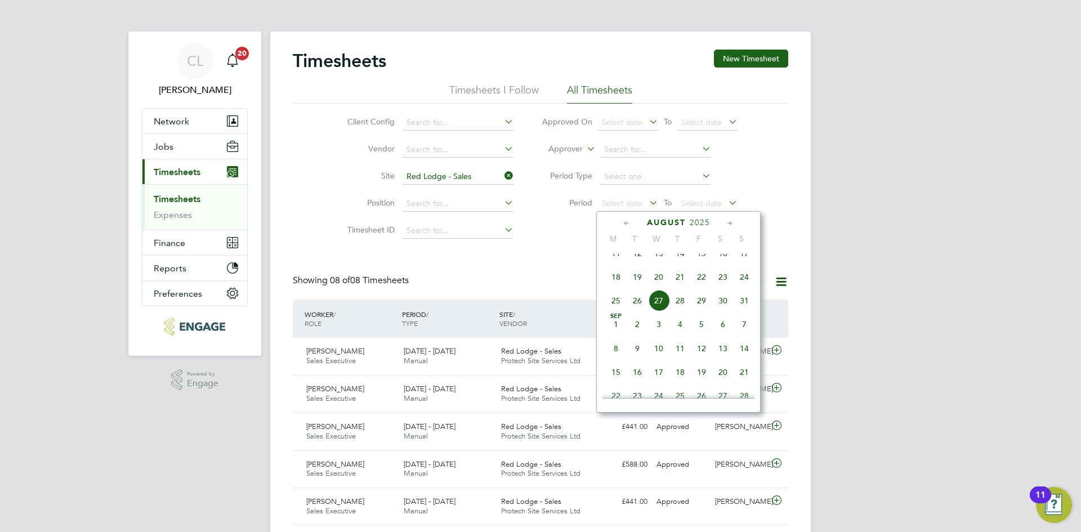
click at [634, 224] on div "[DATE]" at bounding box center [679, 222] width 152 height 11
click at [625, 221] on icon at bounding box center [627, 223] width 11 height 12
click at [638, 261] on span "[DATE]" at bounding box center [637, 258] width 21 height 21
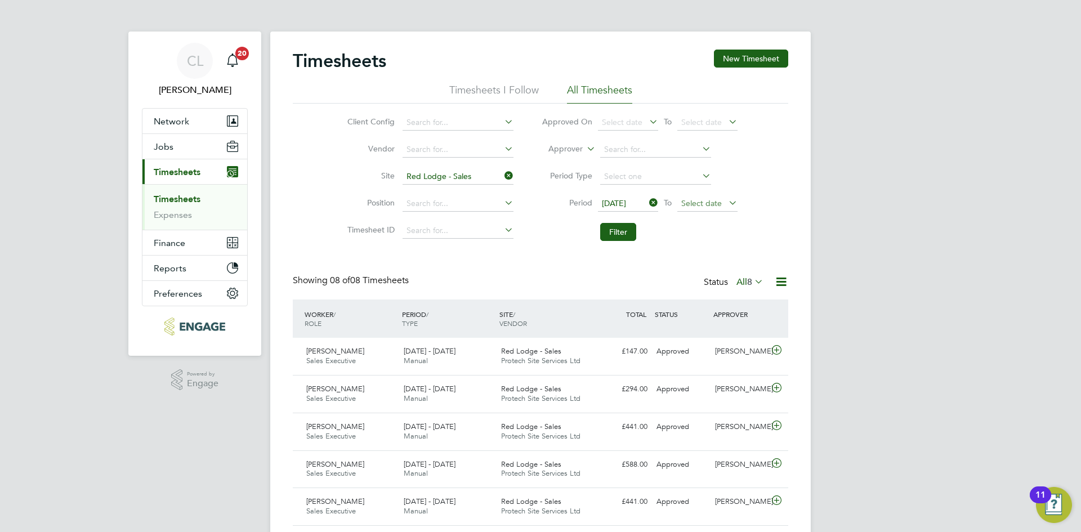
click at [714, 203] on span "Select date" at bounding box center [701, 203] width 41 height 10
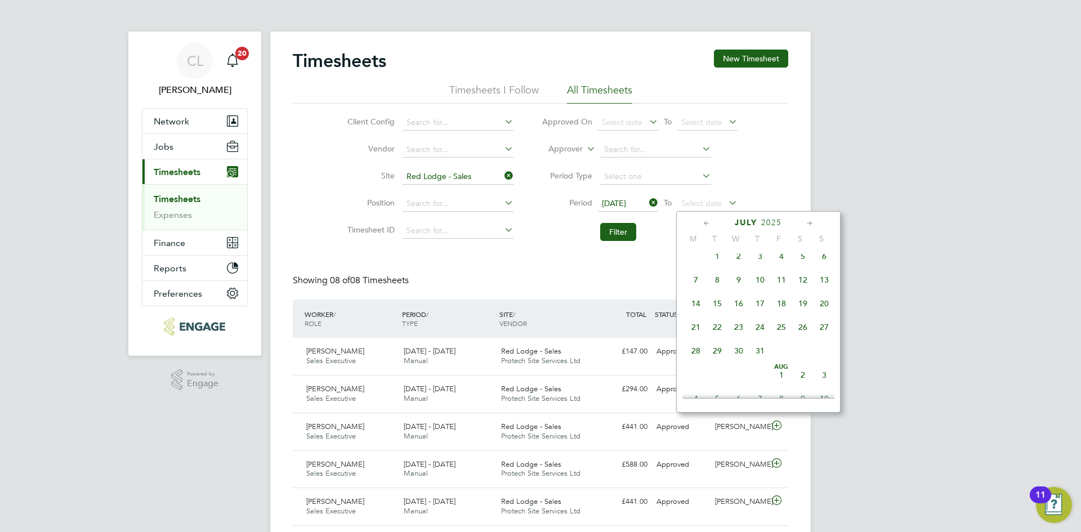
click at [823, 329] on span "27" at bounding box center [824, 326] width 21 height 21
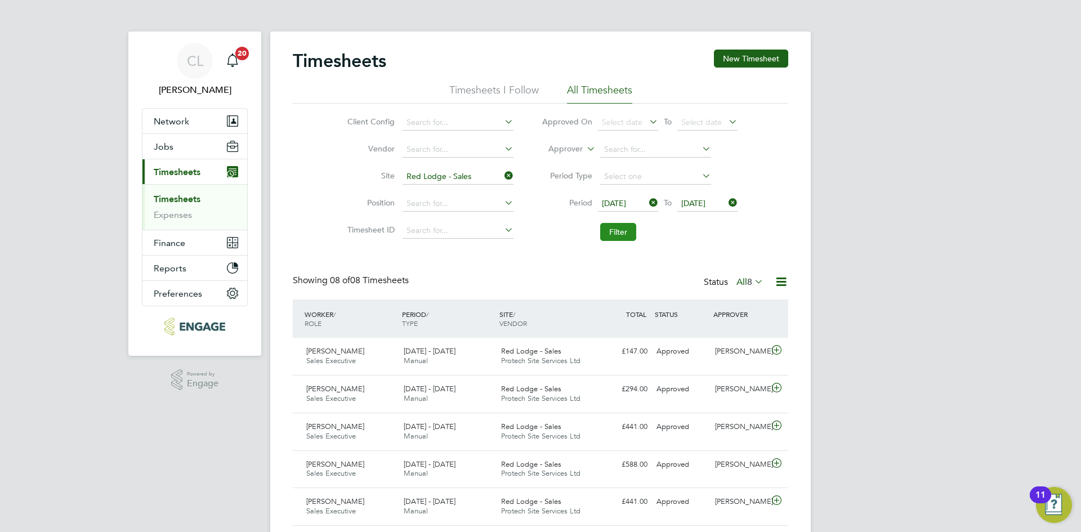
click at [619, 235] on button "Filter" at bounding box center [618, 232] width 36 height 18
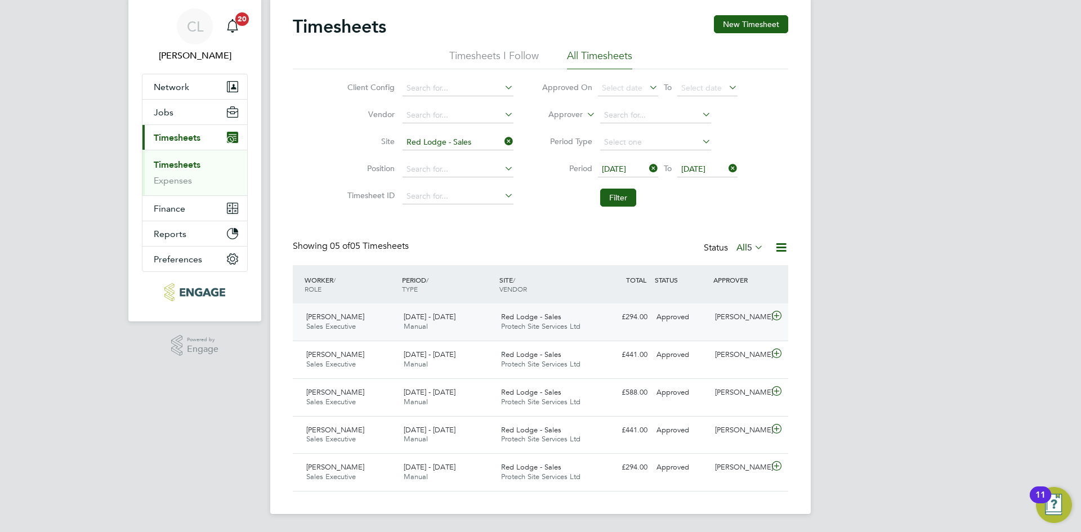
click at [779, 319] on icon at bounding box center [777, 315] width 14 height 9
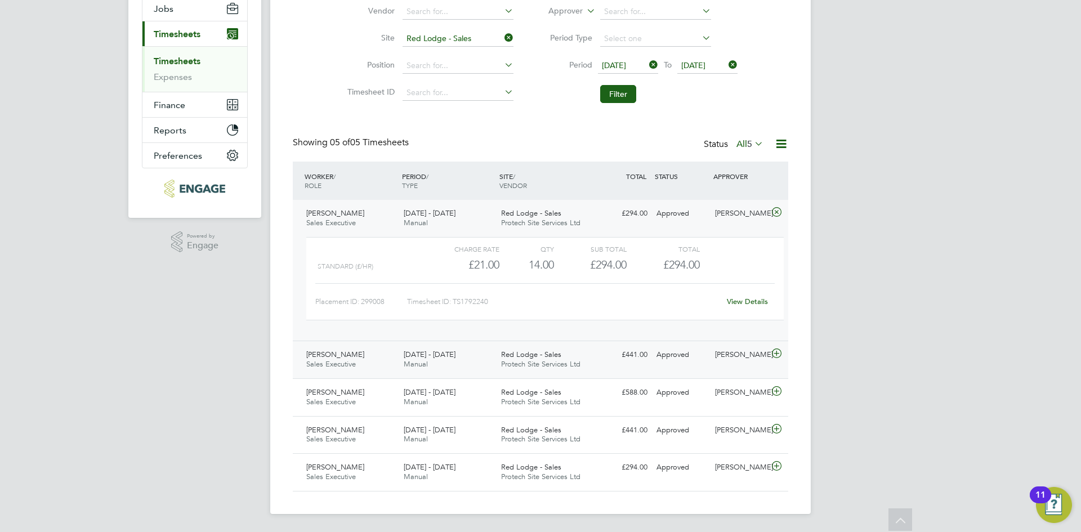
click at [774, 354] on icon at bounding box center [777, 353] width 14 height 9
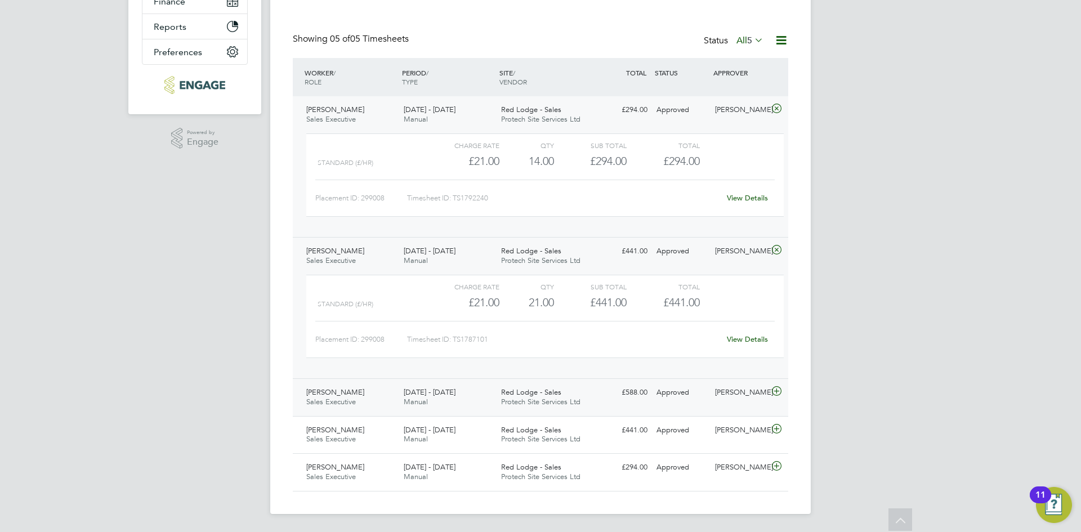
click at [780, 395] on icon at bounding box center [777, 391] width 14 height 9
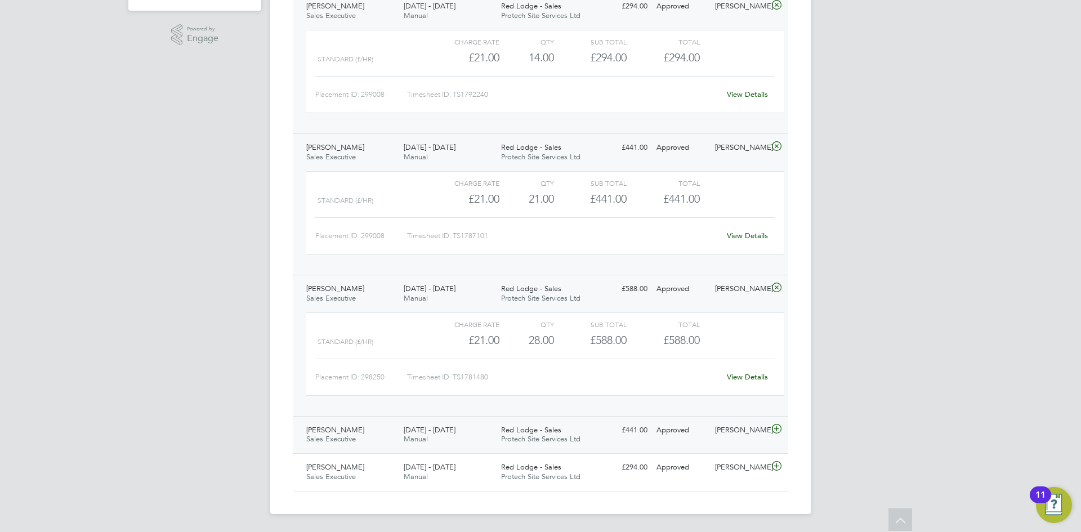
click at [780, 431] on icon at bounding box center [777, 429] width 14 height 9
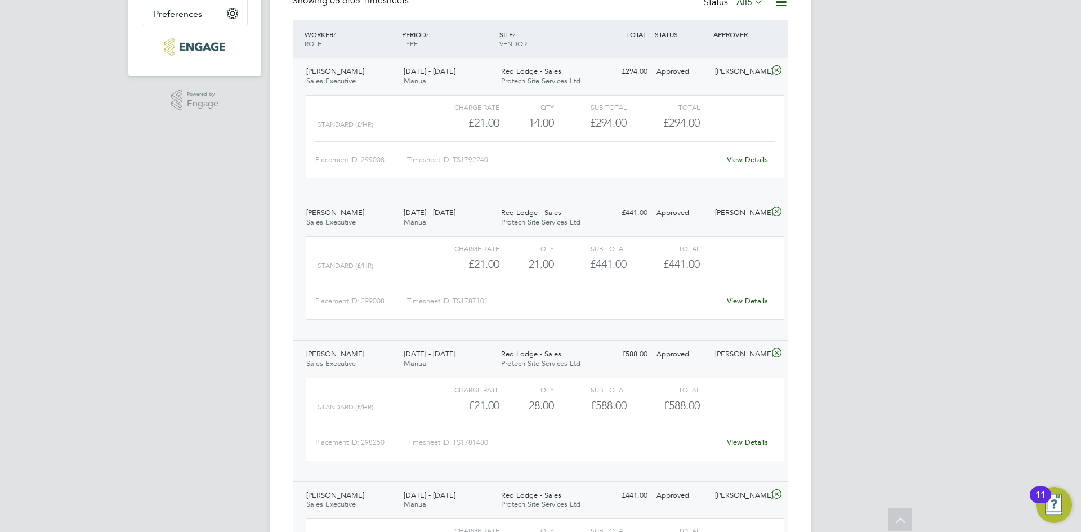
click at [902, 234] on div "CL [PERSON_NAME] Notifications 20 Applications: Network Team Members Businesses…" at bounding box center [540, 210] width 1081 height 981
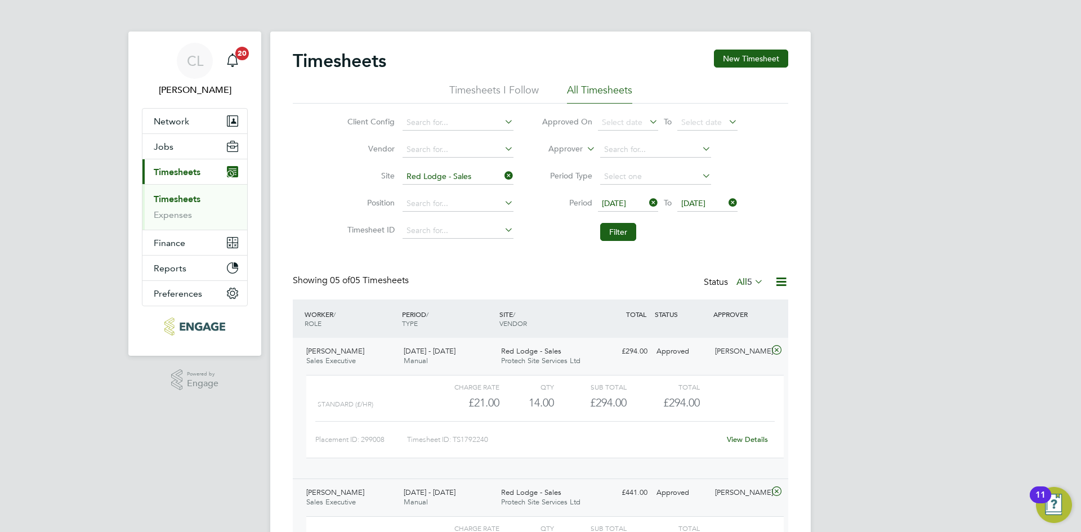
click at [502, 172] on icon at bounding box center [502, 176] width 0 height 16
click at [422, 175] on input at bounding box center [458, 177] width 111 height 16
type input "cro"
click at [502, 180] on icon at bounding box center [502, 176] width 0 height 16
click at [726, 199] on icon at bounding box center [726, 203] width 0 height 16
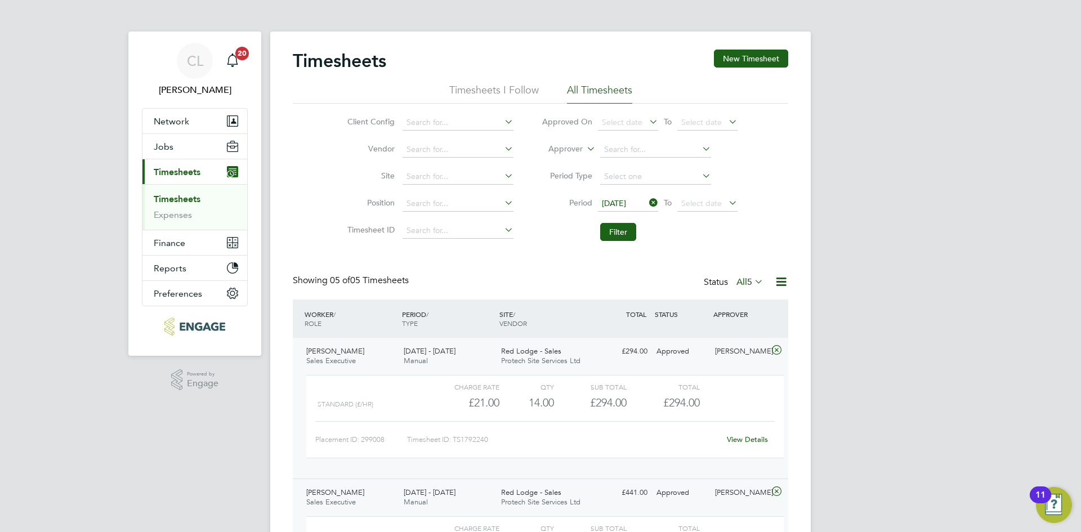
click at [647, 206] on icon at bounding box center [647, 203] width 0 height 16
click at [452, 185] on li "Site" at bounding box center [429, 176] width 198 height 27
click at [454, 181] on input at bounding box center [458, 177] width 111 height 16
type input "c"
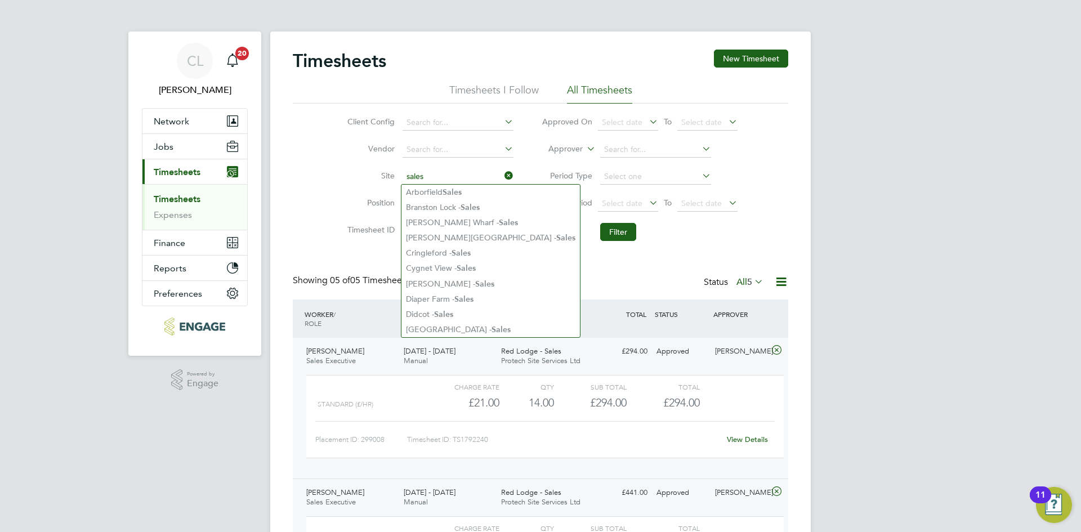
type input "sales"
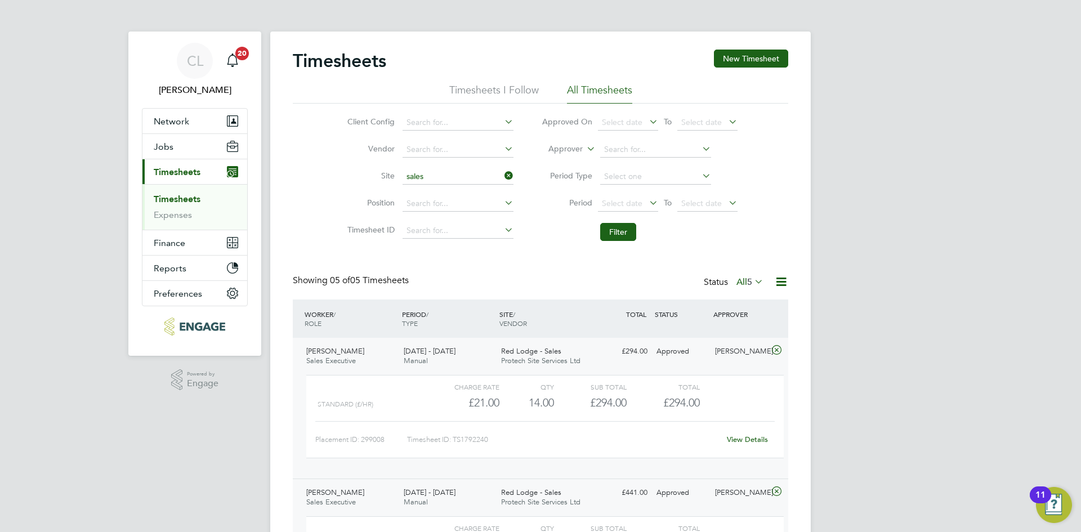
click at [586, 267] on div "Timesheets New Timesheet Timesheets I Follow All Timesheets Client Config Vendo…" at bounding box center [541, 495] width 496 height 891
click at [438, 208] on input at bounding box center [458, 204] width 111 height 16
type input "s"
click at [189, 151] on button "Jobs" at bounding box center [194, 146] width 105 height 25
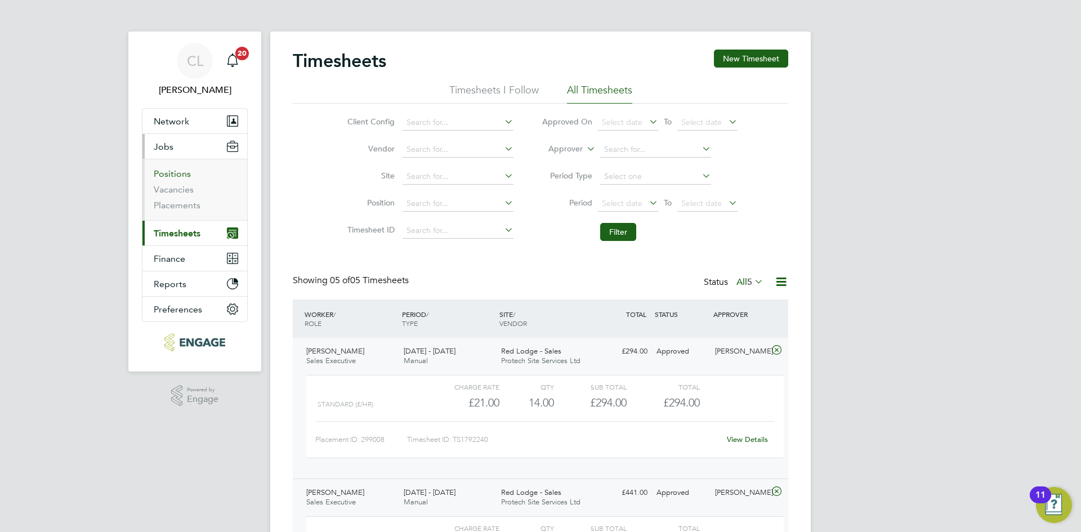
click at [182, 175] on link "Positions" at bounding box center [172, 173] width 37 height 11
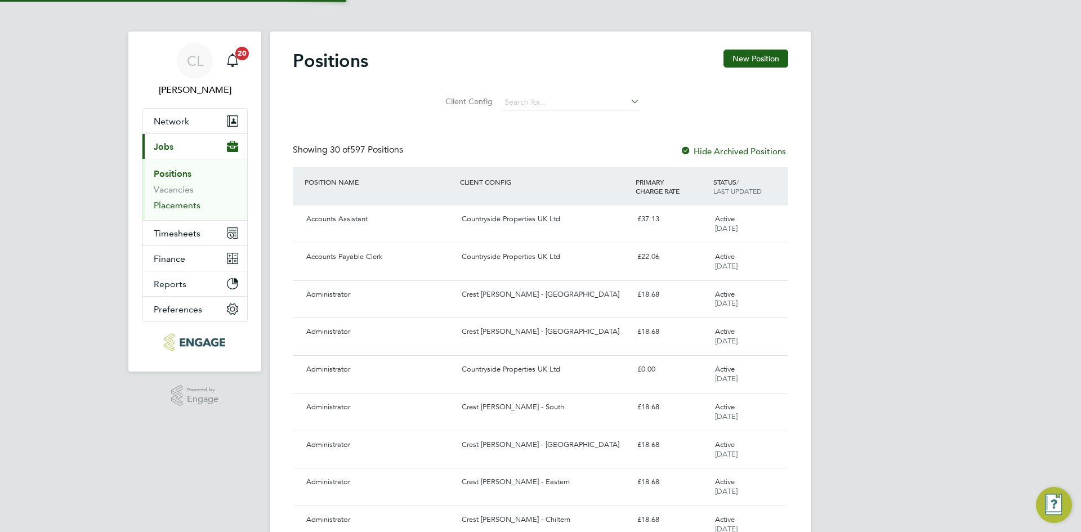
click at [170, 209] on link "Placements" at bounding box center [177, 205] width 47 height 11
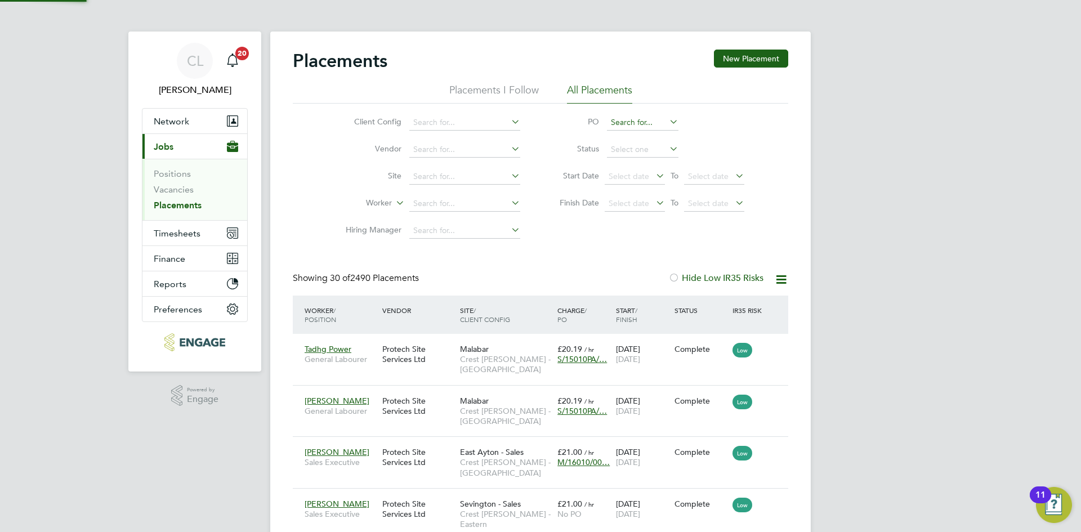
scroll to position [33, 78]
click at [639, 122] on input at bounding box center [643, 123] width 72 height 16
click at [628, 141] on li "None" at bounding box center [643, 138] width 73 height 15
type input "None"
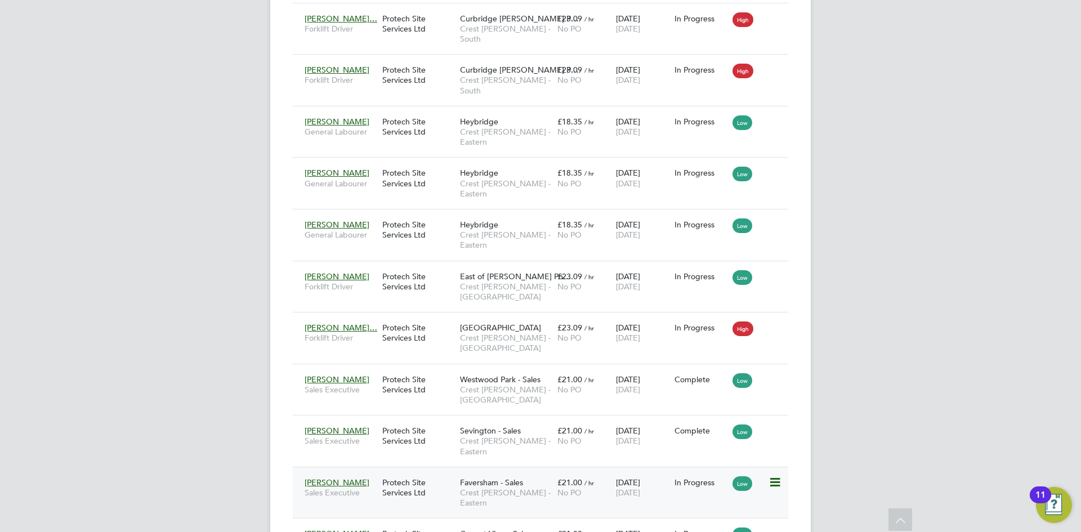
click at [496, 488] on span "Crest [PERSON_NAME] - Eastern" at bounding box center [506, 498] width 92 height 20
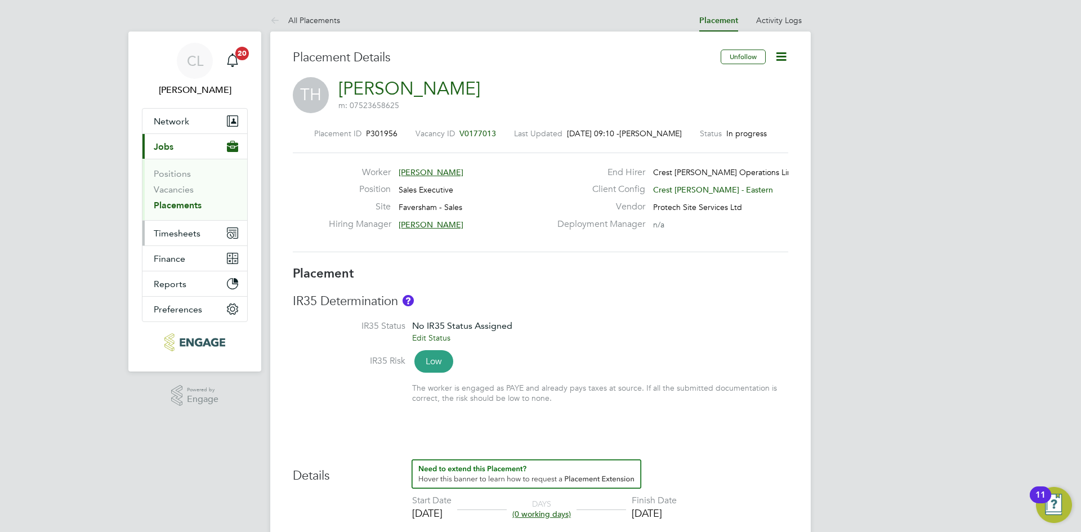
click at [195, 228] on span "Timesheets" at bounding box center [177, 233] width 47 height 11
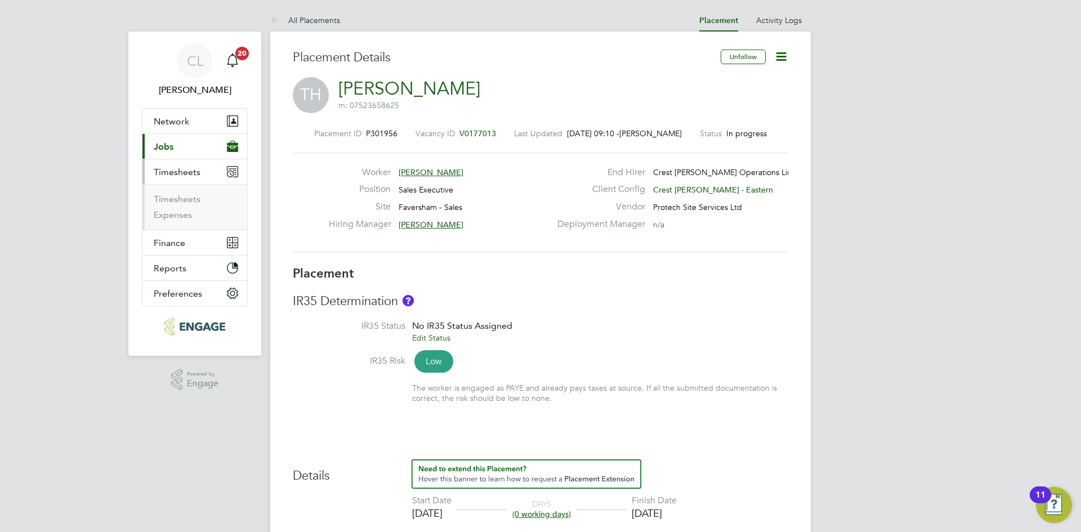
click at [197, 142] on button "Current page: Jobs" at bounding box center [194, 146] width 105 height 25
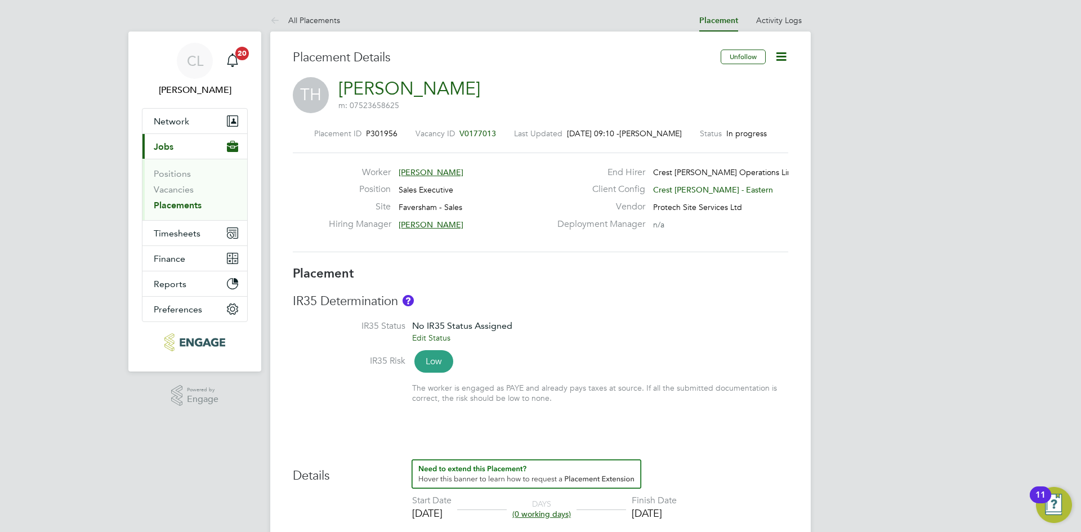
click at [186, 246] on li "Timesheets Timesheets Expenses" at bounding box center [194, 233] width 105 height 25
click at [193, 230] on span "Timesheets" at bounding box center [177, 233] width 47 height 11
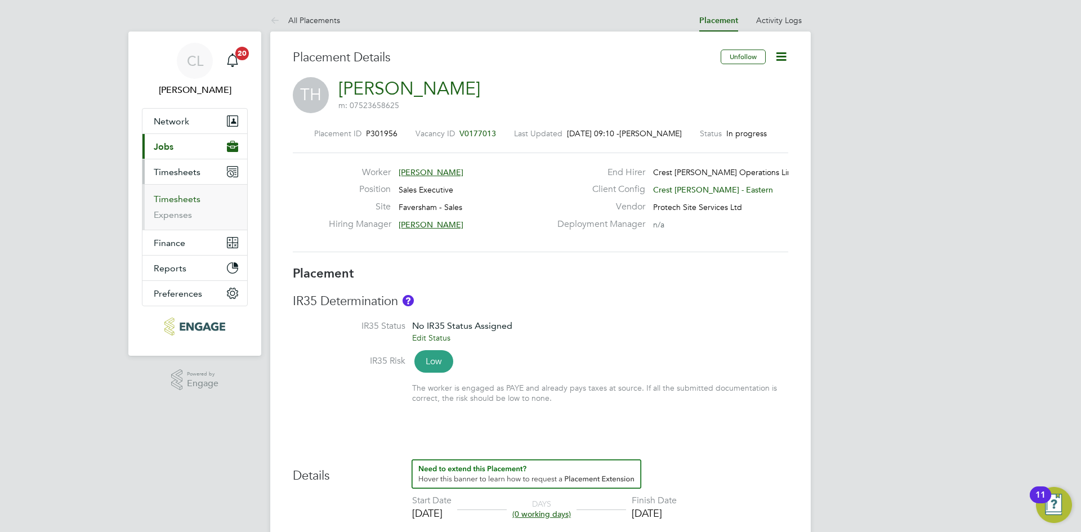
click at [185, 200] on link "Timesheets" at bounding box center [177, 199] width 47 height 11
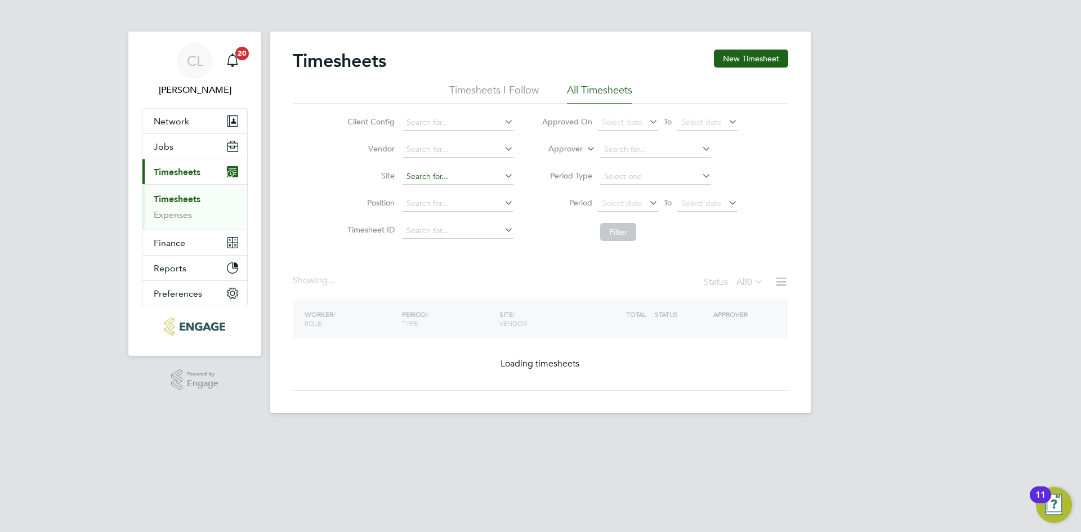
click at [440, 170] on input at bounding box center [458, 177] width 111 height 16
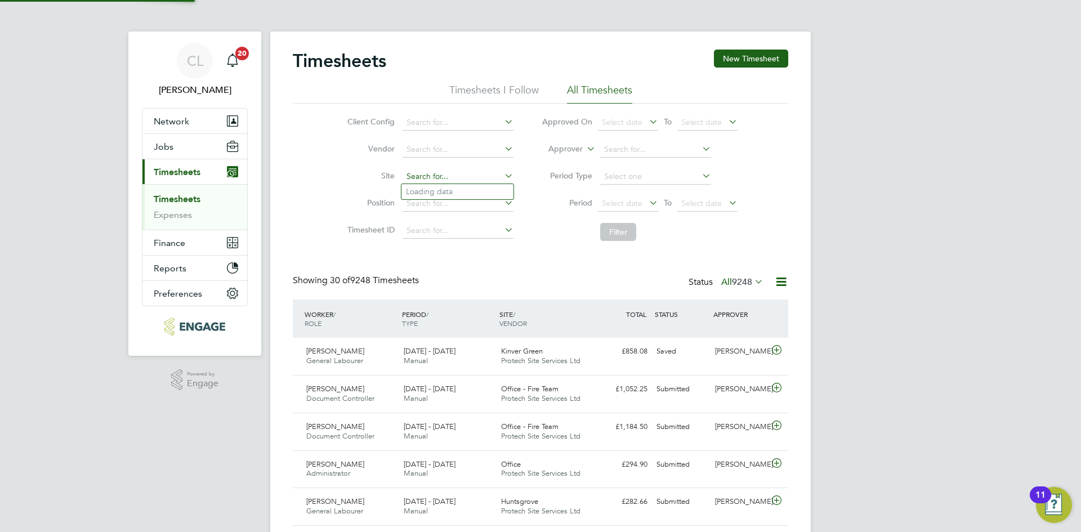
scroll to position [6, 6]
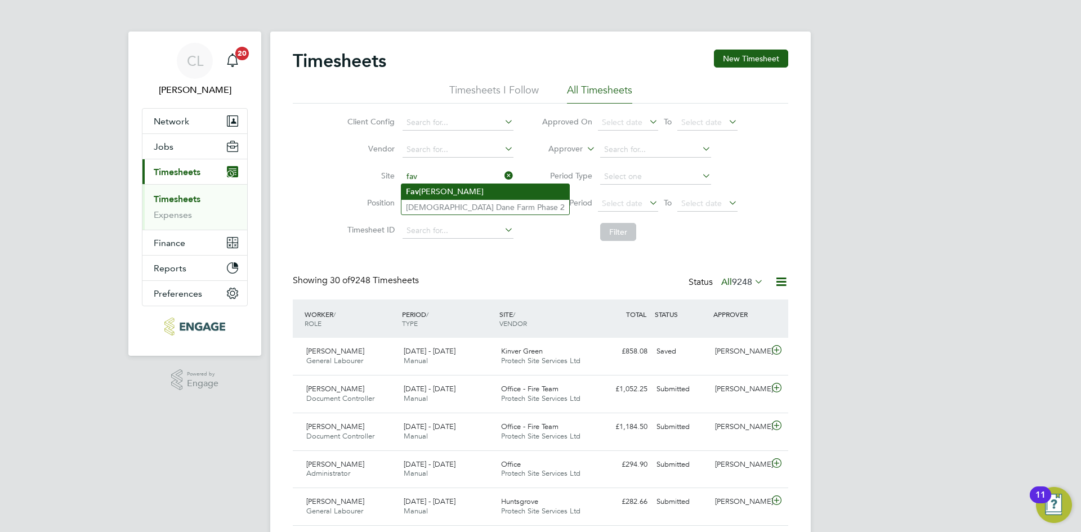
click at [439, 186] on li "Fav ersham - Sales" at bounding box center [486, 191] width 168 height 15
type input "Faversham - Sales"
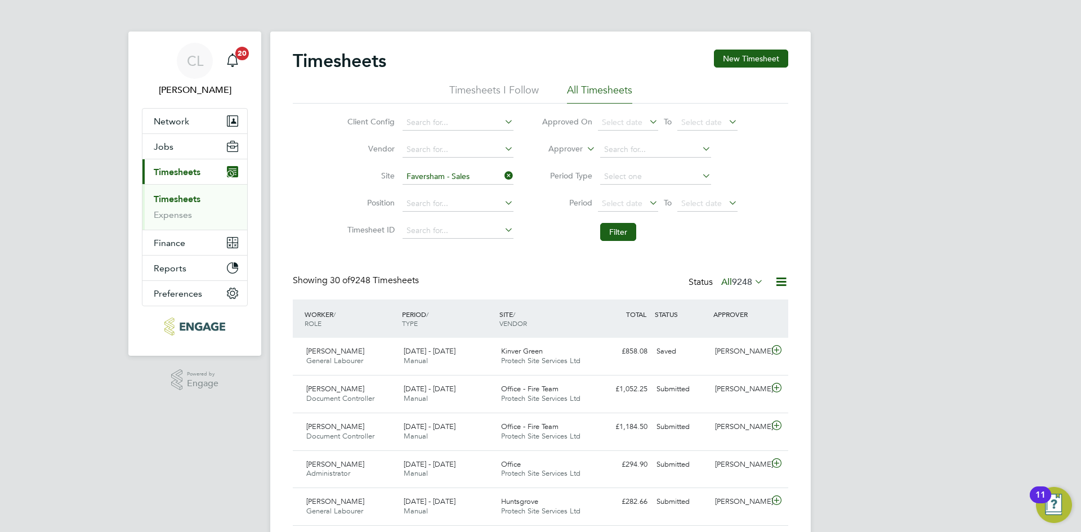
drag, startPoint x: 619, startPoint y: 233, endPoint x: 611, endPoint y: 247, distance: 16.6
click at [619, 233] on button "Filter" at bounding box center [618, 232] width 36 height 18
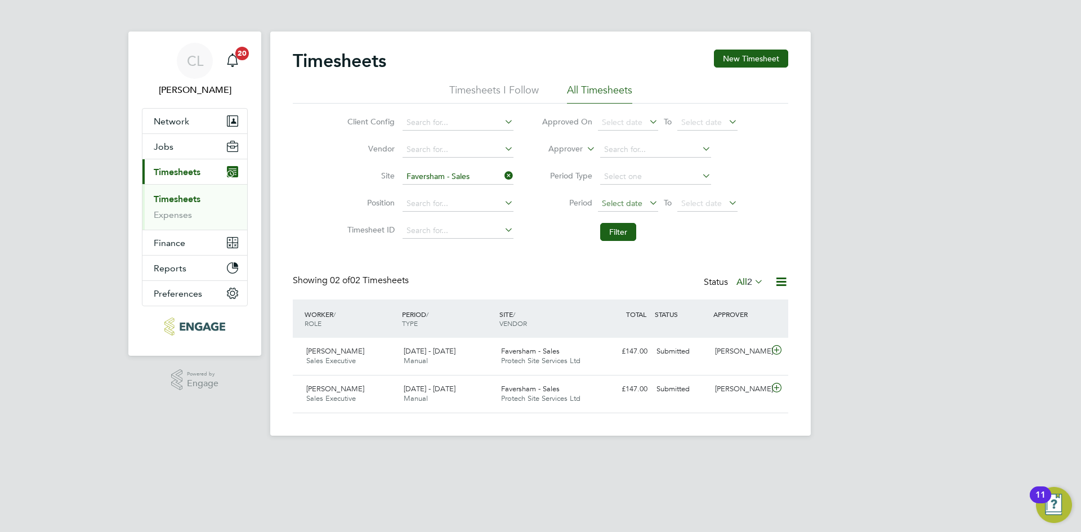
click at [643, 202] on span "Select date" at bounding box center [628, 204] width 60 height 15
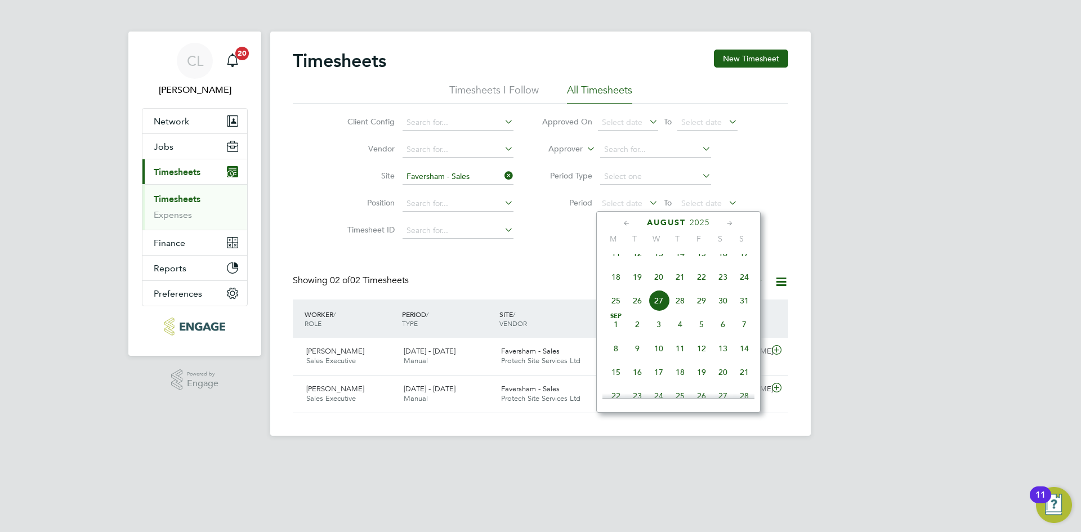
click at [633, 218] on div "[DATE]" at bounding box center [679, 222] width 152 height 11
click at [629, 222] on icon at bounding box center [627, 223] width 11 height 12
click at [613, 291] on span "7" at bounding box center [615, 281] width 21 height 21
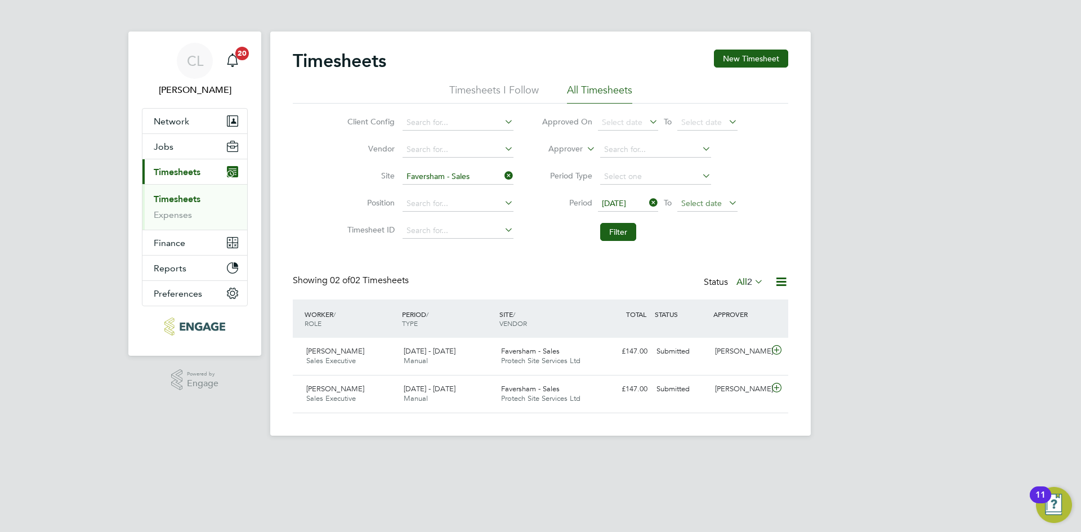
click at [714, 203] on span "Select date" at bounding box center [701, 203] width 41 height 10
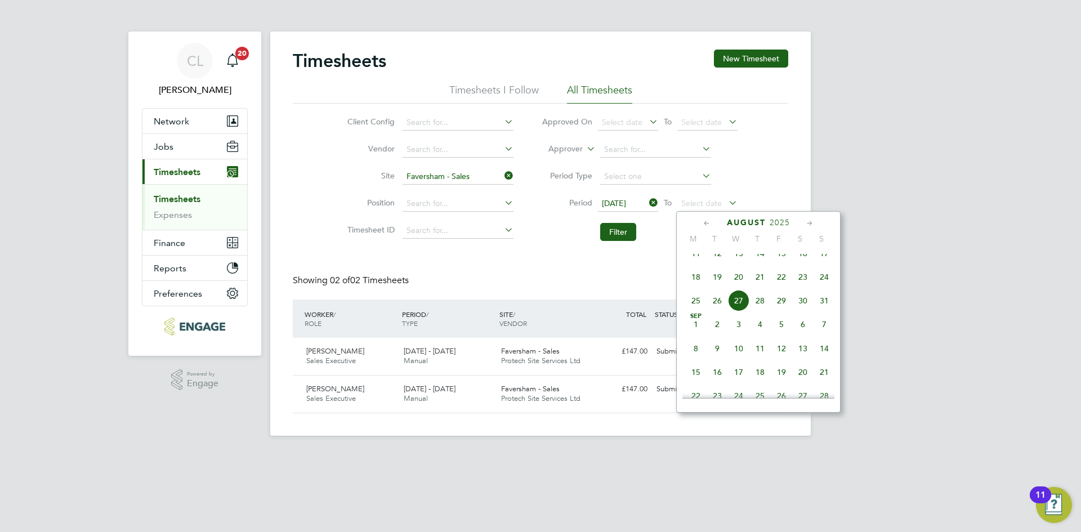
click at [699, 222] on div "[DATE]" at bounding box center [759, 222] width 152 height 11
click at [705, 220] on icon at bounding box center [707, 223] width 11 height 12
click at [828, 312] on span "20" at bounding box center [824, 305] width 21 height 21
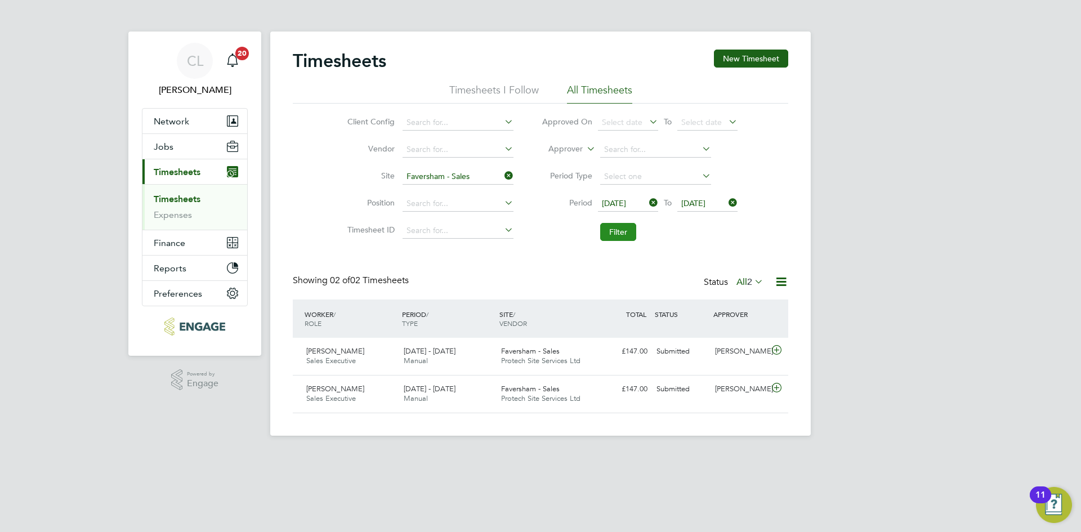
click at [610, 240] on button "Filter" at bounding box center [618, 232] width 36 height 18
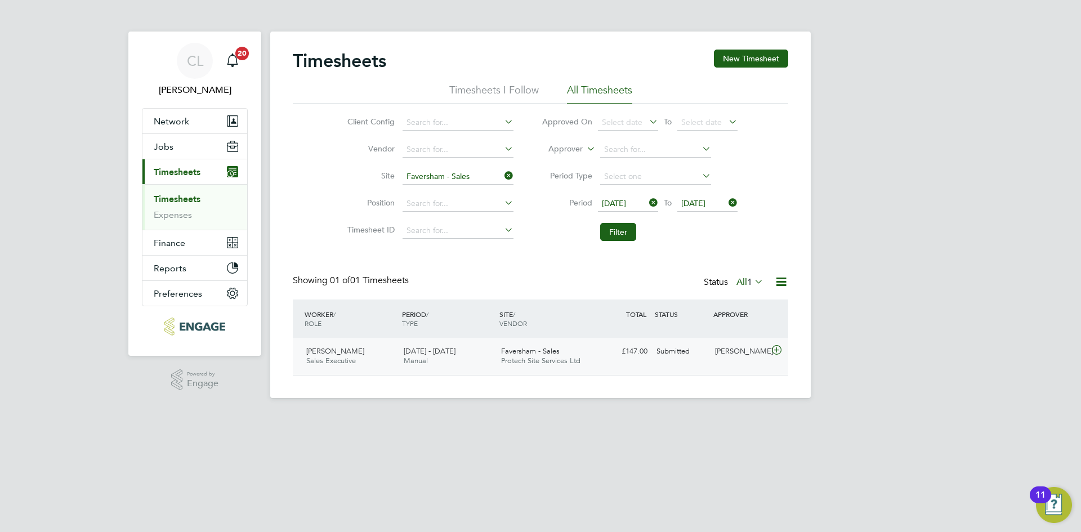
click at [556, 358] on span "Protech Site Services Ltd" at bounding box center [540, 361] width 79 height 10
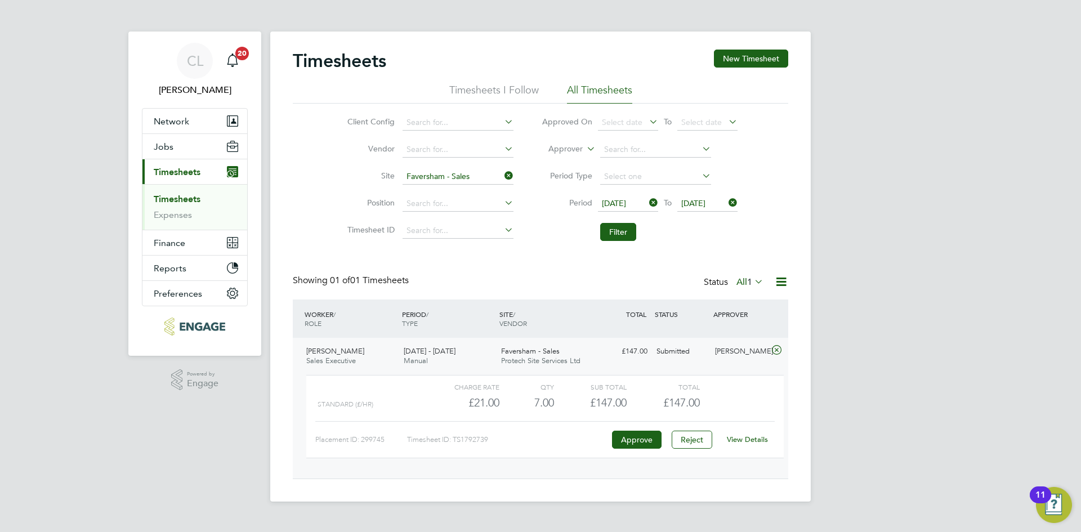
click at [502, 171] on icon at bounding box center [502, 176] width 0 height 16
click at [452, 177] on input at bounding box center [458, 177] width 111 height 16
click at [462, 200] on li "Diap er Farm - Sales" at bounding box center [458, 207] width 112 height 15
type input "Diaper Farm - Sales"
click at [624, 227] on button "Filter" at bounding box center [618, 232] width 36 height 18
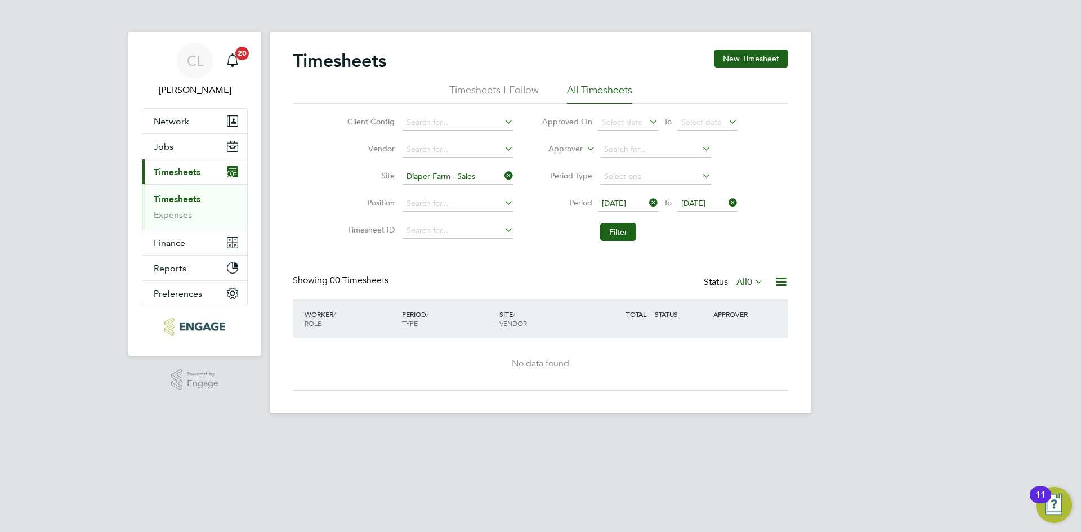
click at [726, 204] on icon at bounding box center [726, 203] width 0 height 16
click at [707, 201] on span "Select date" at bounding box center [701, 203] width 41 height 10
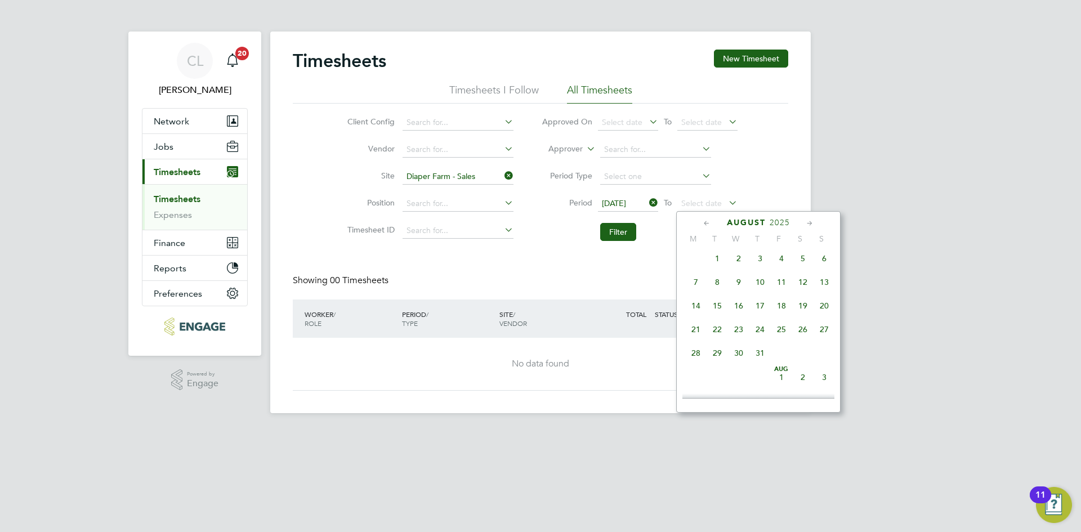
scroll to position [439, 0]
click at [708, 222] on icon at bounding box center [707, 223] width 11 height 12
click at [822, 335] on span "27" at bounding box center [824, 329] width 21 height 21
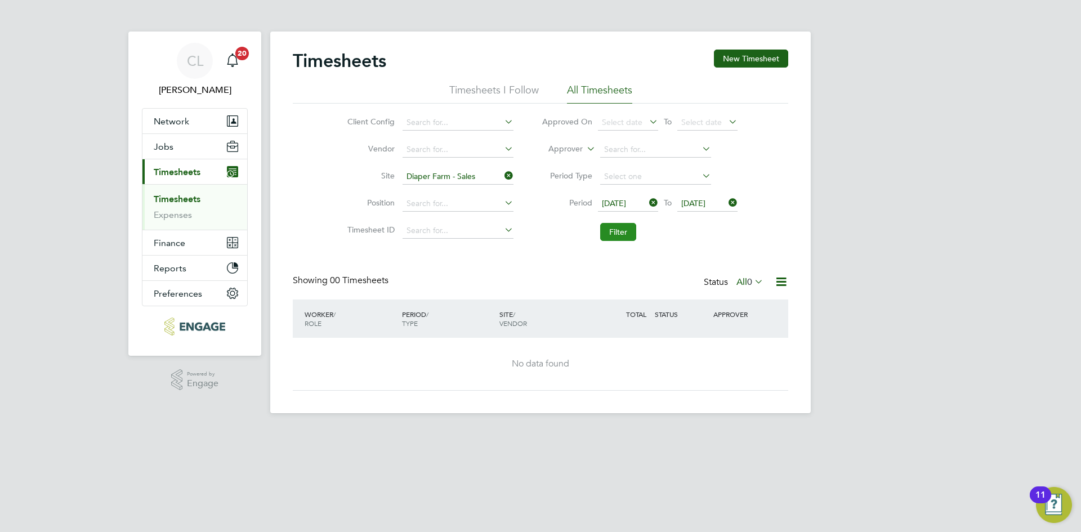
click at [620, 236] on button "Filter" at bounding box center [618, 232] width 36 height 18
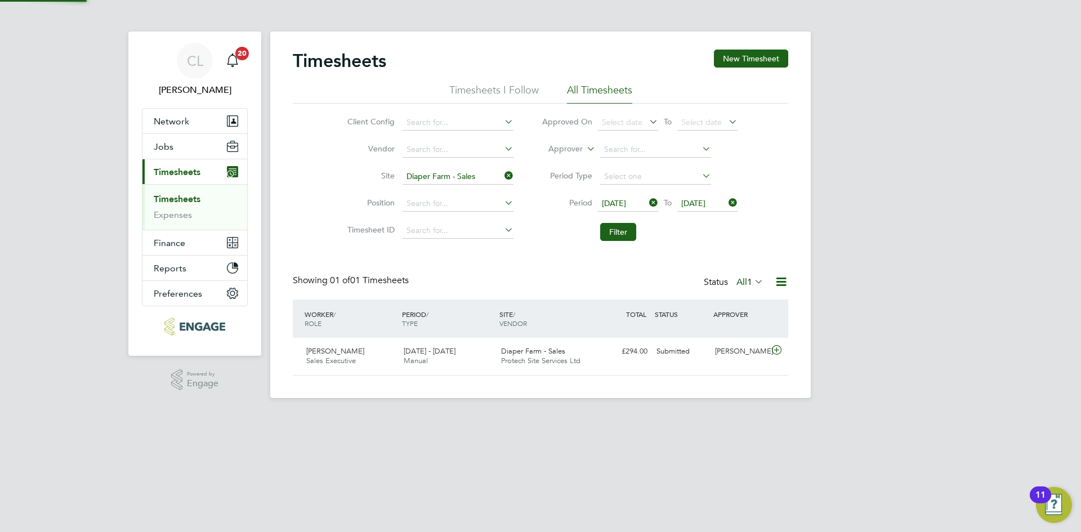
scroll to position [29, 98]
click at [544, 355] on span "Diaper Farm - Sales" at bounding box center [533, 351] width 64 height 10
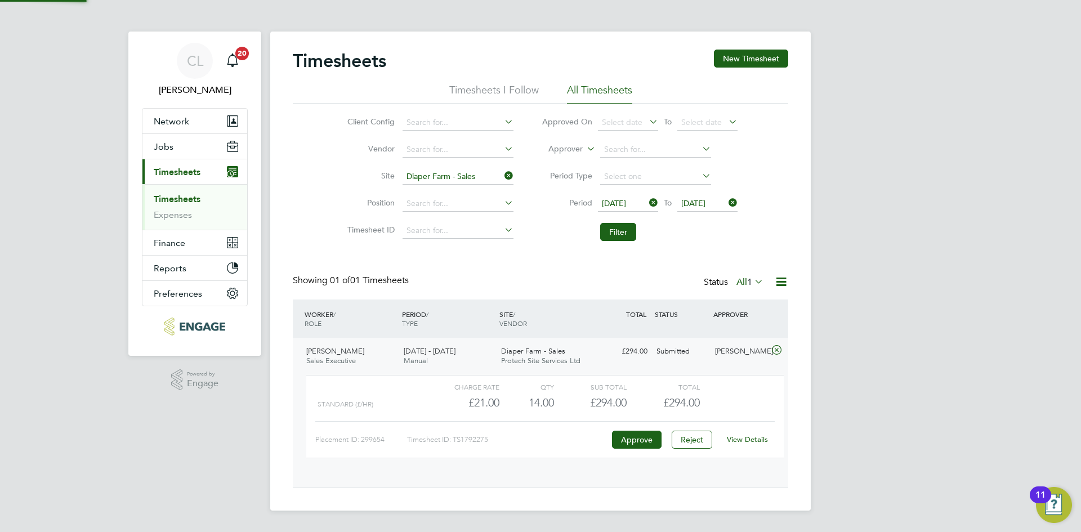
scroll to position [19, 110]
